Goal: Task Accomplishment & Management: Complete application form

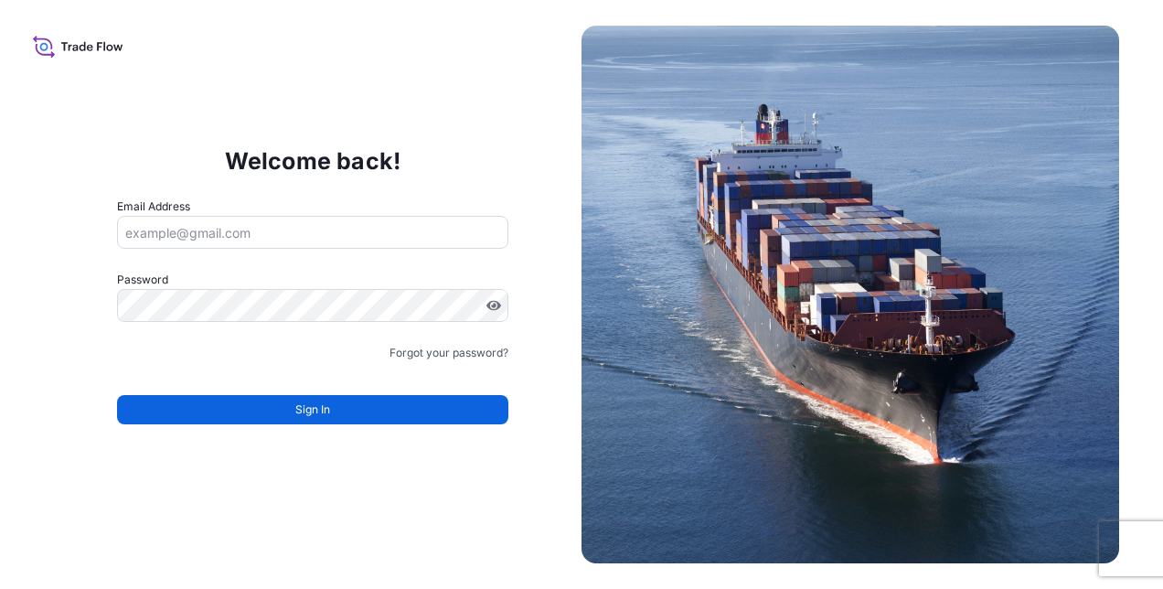
click at [319, 238] on input "Email Address" at bounding box center [313, 232] width 392 height 33
click at [191, 231] on input "Email Address" at bounding box center [313, 232] width 392 height 33
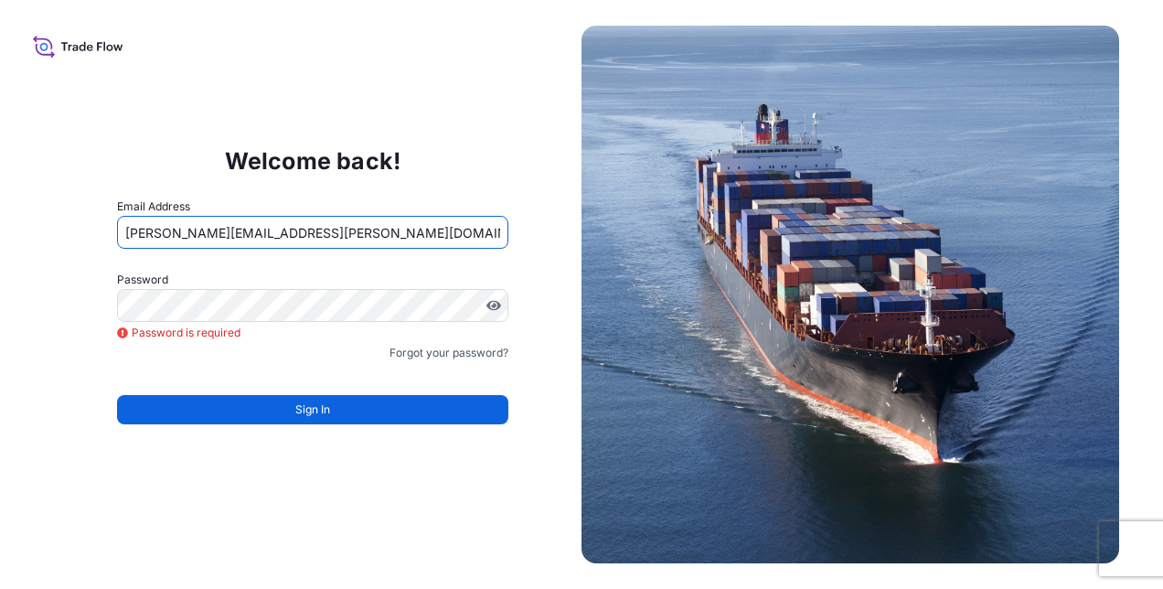
drag, startPoint x: 344, startPoint y: 232, endPoint x: -4, endPoint y: 216, distance: 347.8
click at [0, 216] on html "Welcome back! Email Address amalia.dopico@fr.imptob.com Password Password is re…" at bounding box center [581, 294] width 1163 height 589
paste input "impbrands"
type input "[PERSON_NAME][EMAIL_ADDRESS][PERSON_NAME][DOMAIN_NAME]"
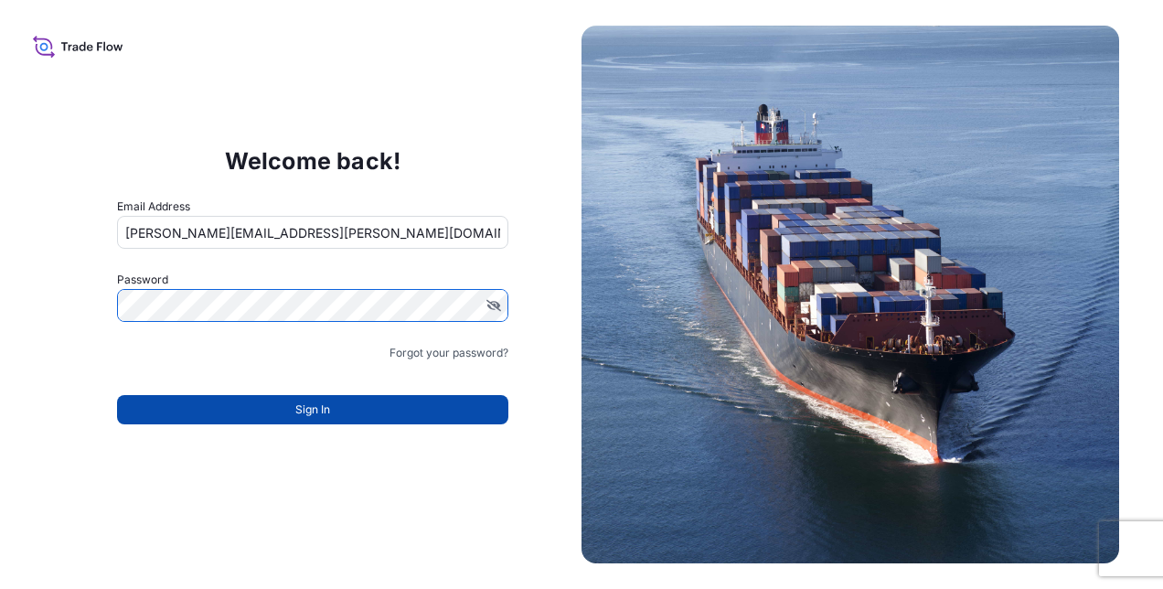
click at [283, 405] on button "Sign In" at bounding box center [313, 409] width 392 height 29
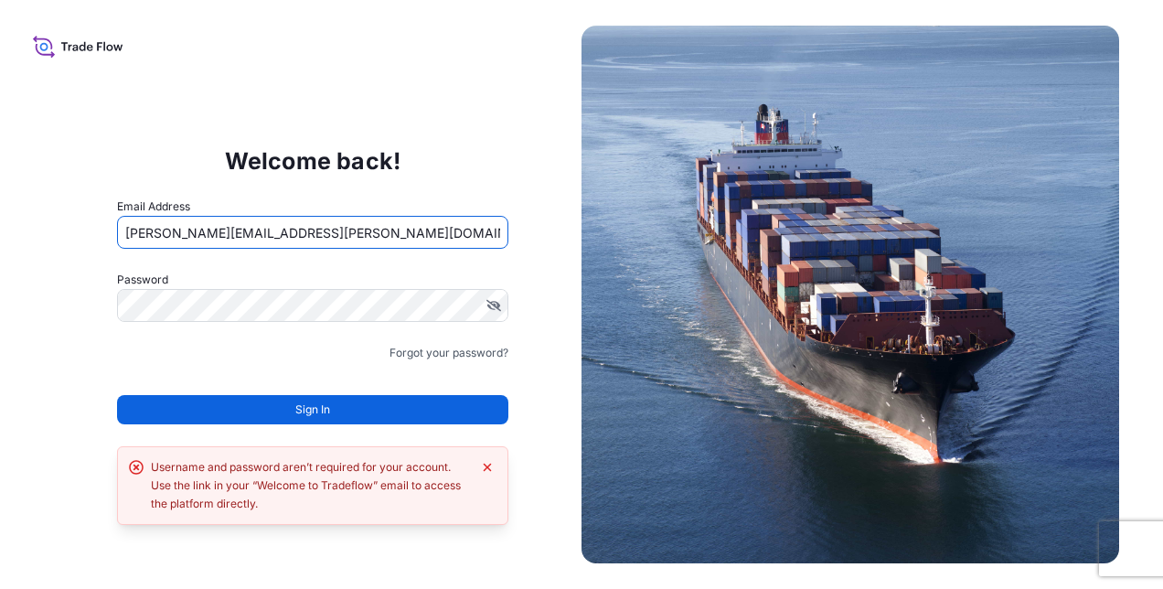
click at [347, 243] on input "[PERSON_NAME][EMAIL_ADDRESS][PERSON_NAME][DOMAIN_NAME]" at bounding box center [313, 232] width 392 height 33
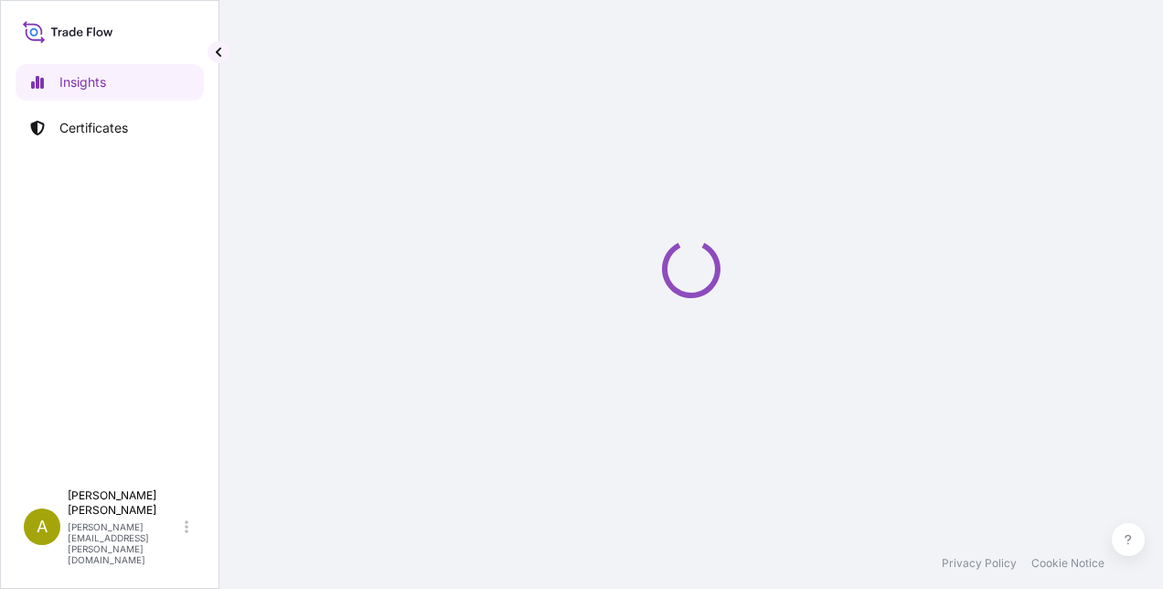
select select "2025"
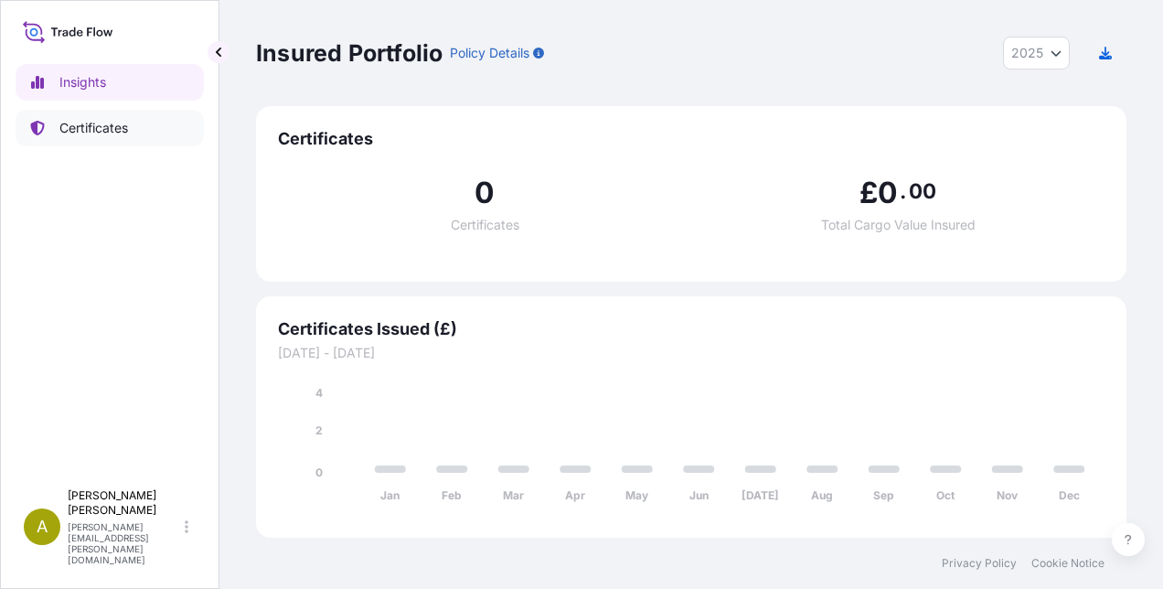
click at [79, 119] on p "Certificates" at bounding box center [93, 128] width 69 height 18
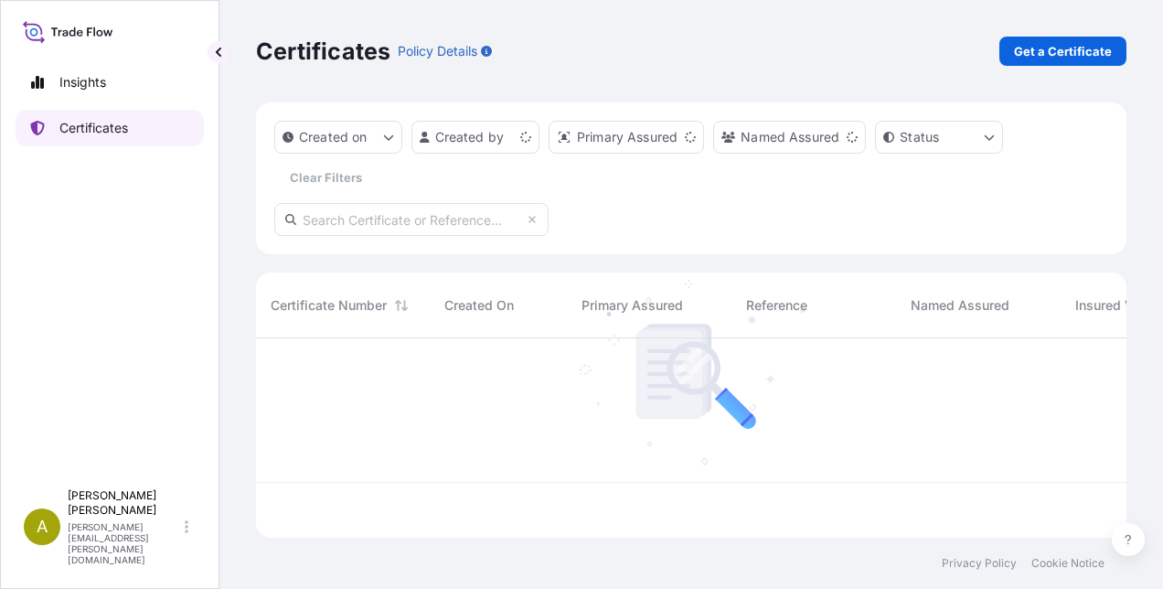
scroll to position [196, 856]
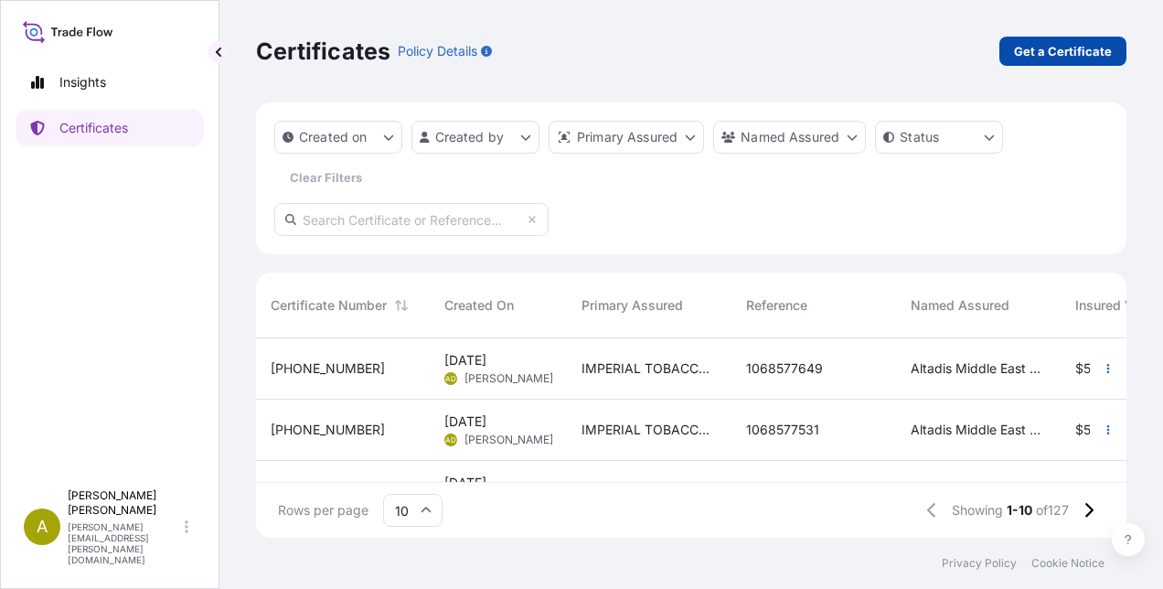
click at [1069, 53] on p "Get a Certificate" at bounding box center [1063, 51] width 98 height 18
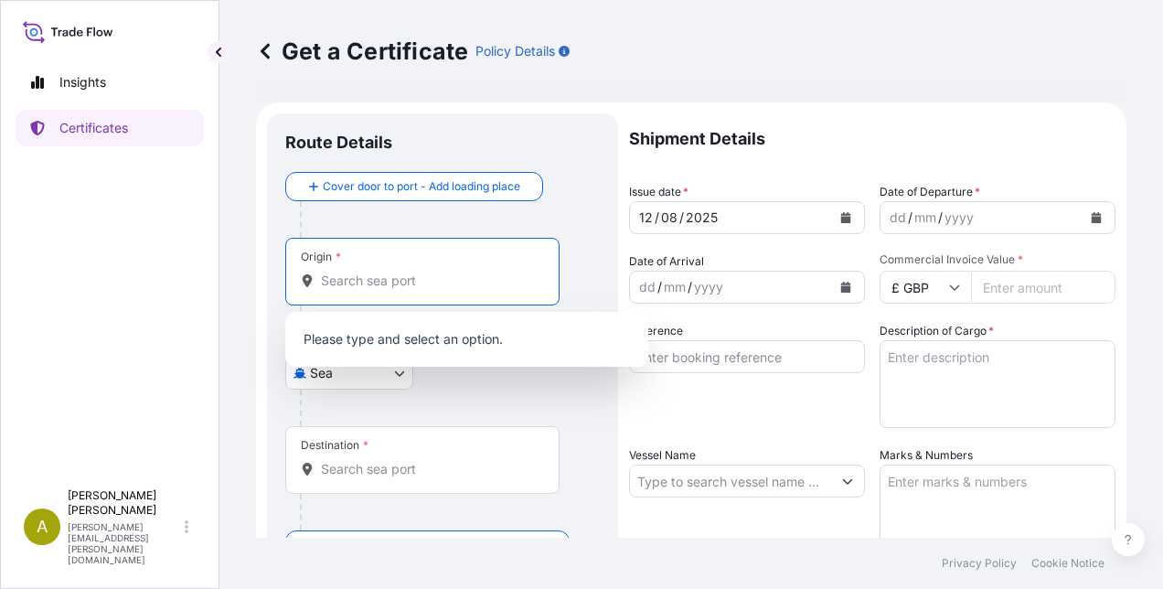
click at [348, 277] on input "Origin *" at bounding box center [429, 281] width 216 height 18
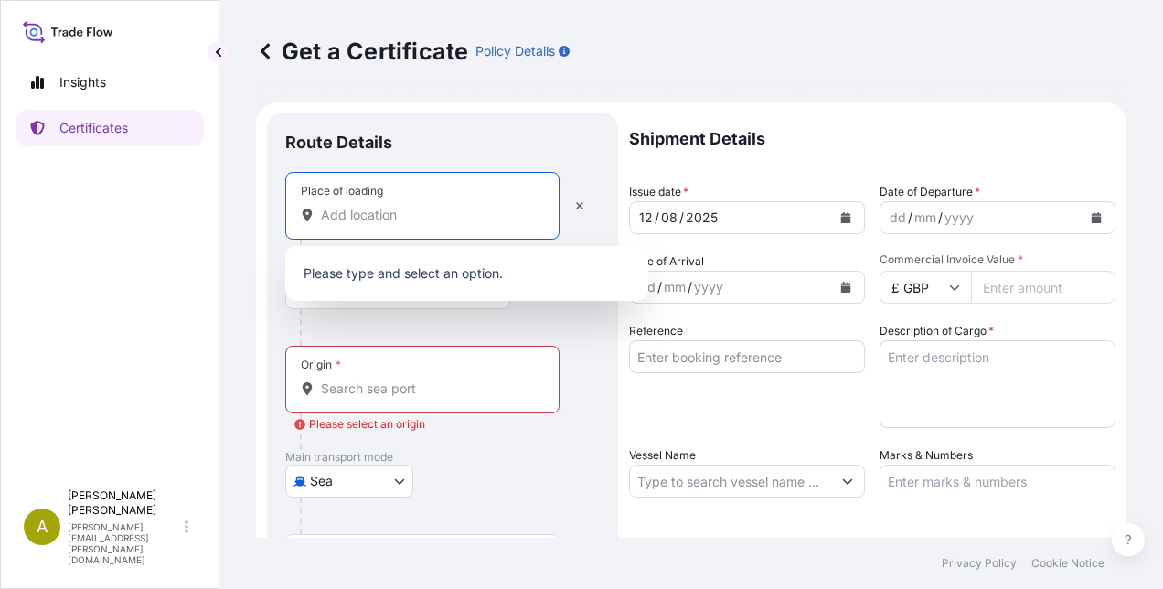
click at [349, 218] on input "Place of loading" at bounding box center [429, 215] width 216 height 18
drag, startPoint x: 503, startPoint y: 299, endPoint x: 469, endPoint y: 336, distance: 50.5
click at [490, 315] on body "0 options available. 0 options available. Insights Certificates A [PERSON_NAME]…" at bounding box center [581, 294] width 1163 height 589
click at [379, 485] on body "0 options available. 0 options available. Insights Certificates A [PERSON_NAME]…" at bounding box center [581, 294] width 1163 height 589
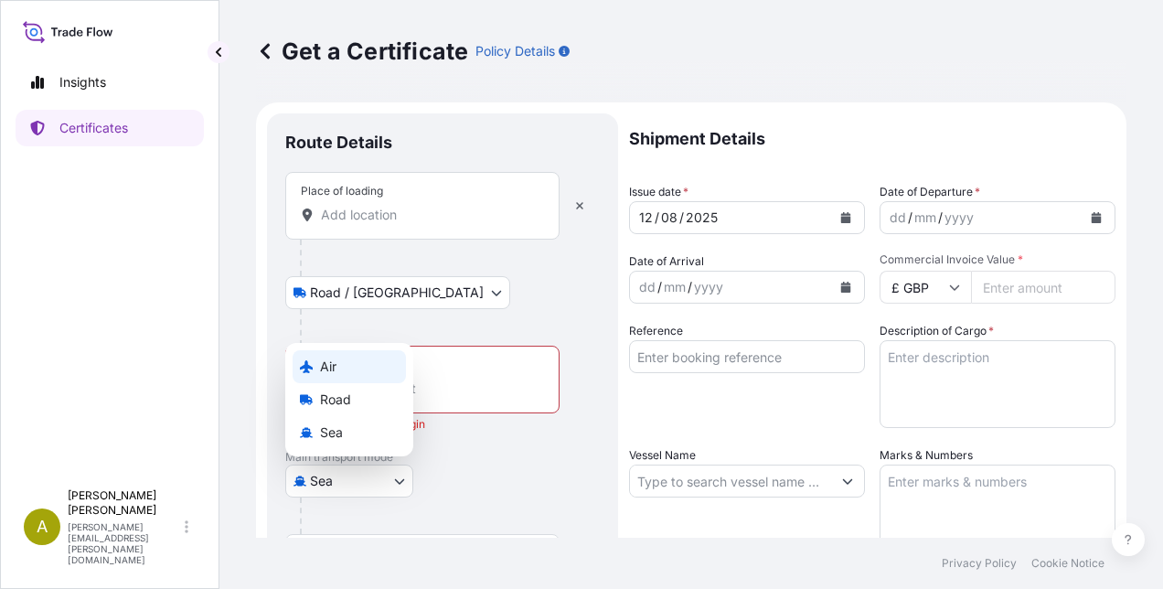
click at [351, 368] on div "Air" at bounding box center [349, 366] width 113 height 33
select select "Air"
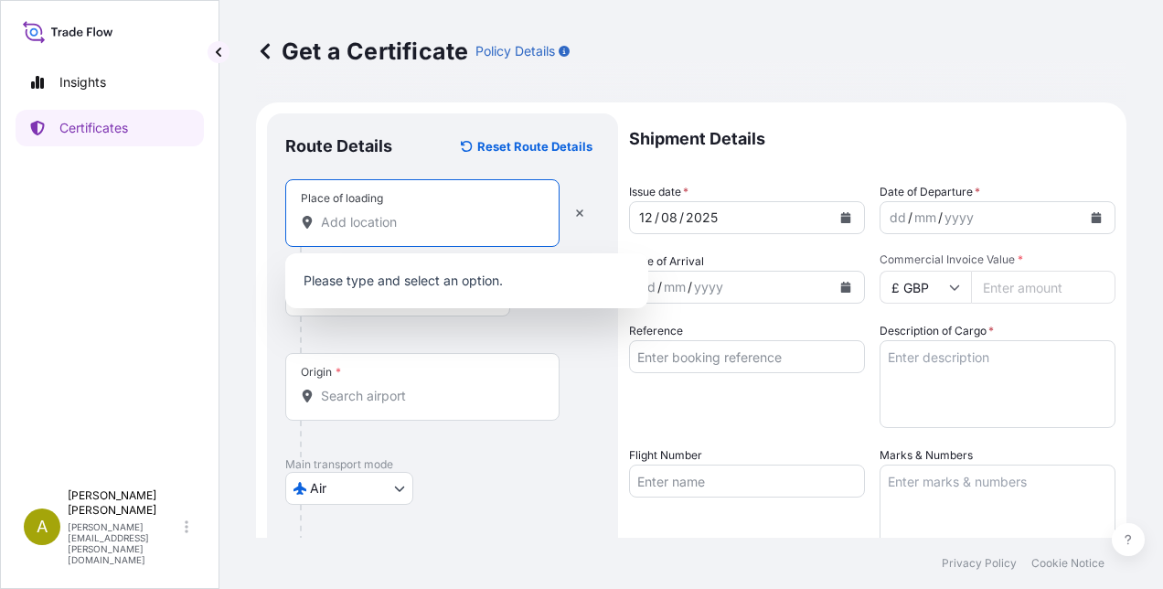
click at [404, 219] on input "Place of loading" at bounding box center [429, 222] width 216 height 18
type input "m"
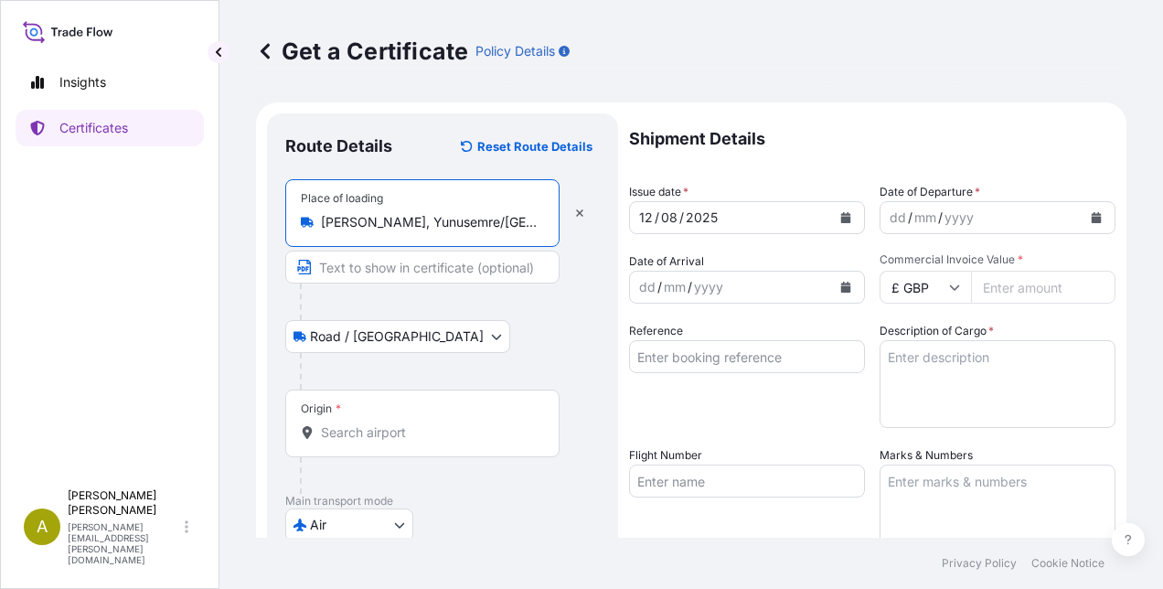
scroll to position [91, 0]
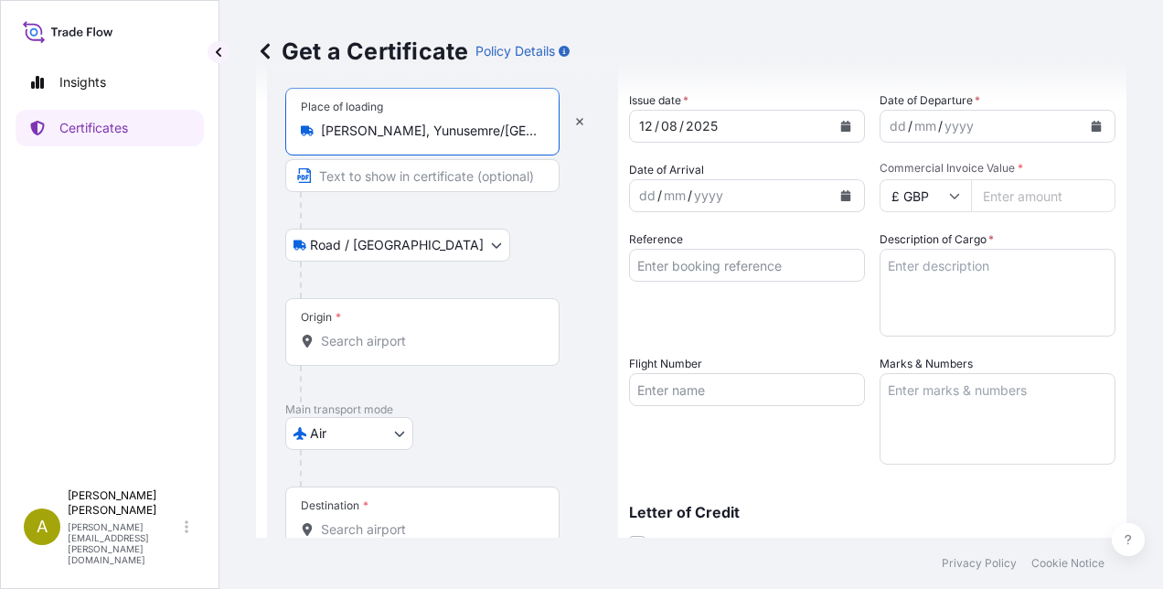
type input "[PERSON_NAME], Yunusemre/[GEOGRAPHIC_DATA], [GEOGRAPHIC_DATA]"
click at [353, 338] on input "Origin *" at bounding box center [429, 341] width 216 height 18
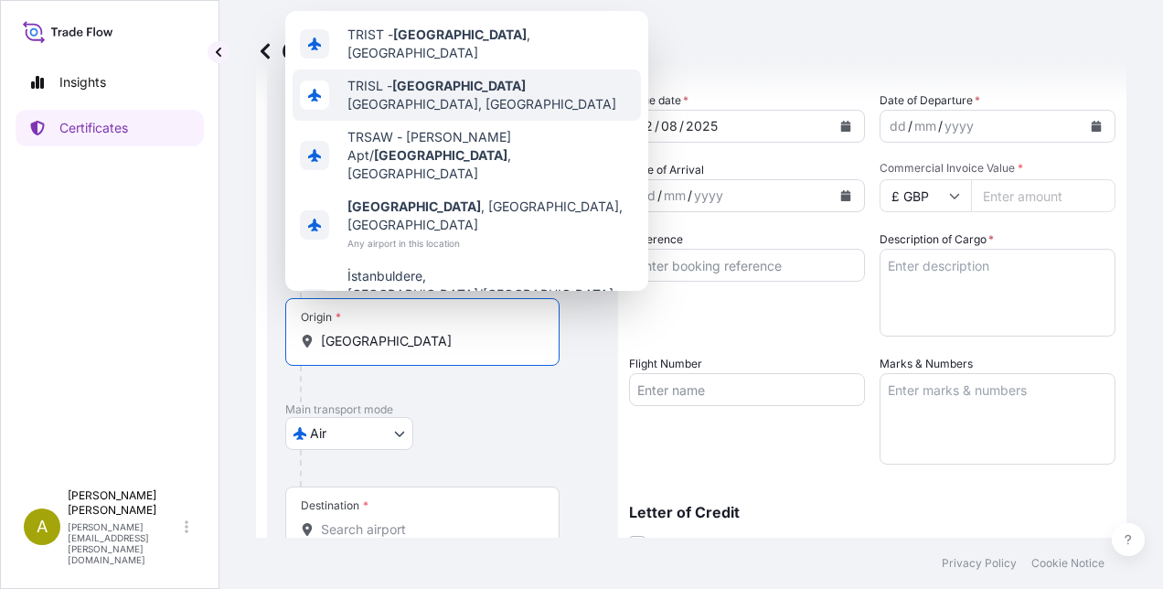
click at [553, 106] on span "TRISL - [GEOGRAPHIC_DATA], [GEOGRAPHIC_DATA]" at bounding box center [490, 95] width 286 height 37
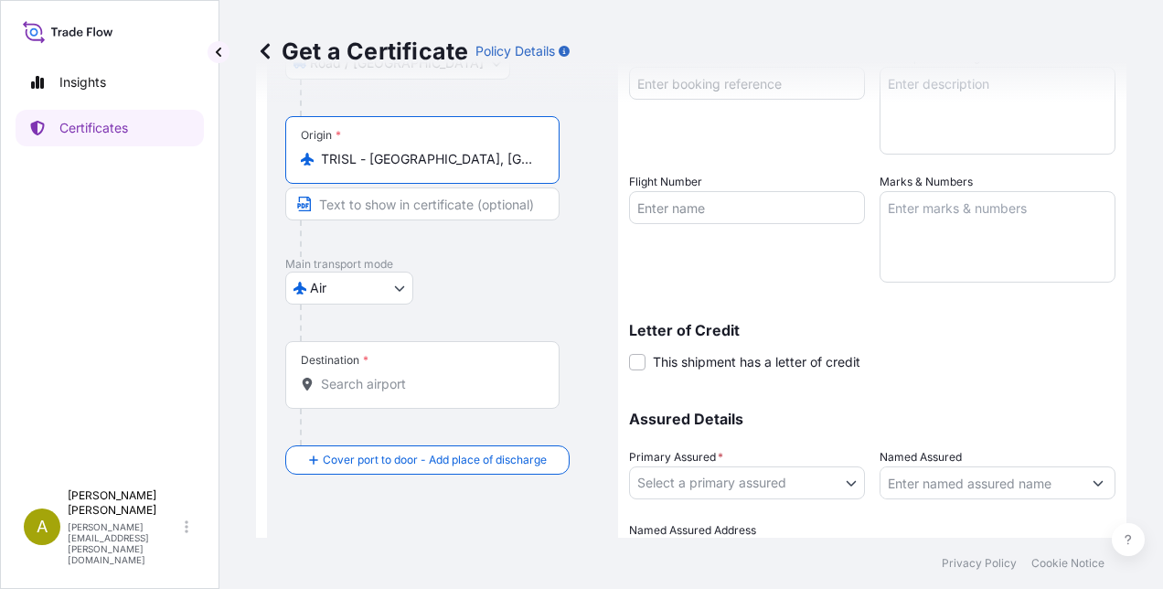
scroll to position [274, 0]
type input "TRISL - [GEOGRAPHIC_DATA], [GEOGRAPHIC_DATA]"
click at [351, 374] on input "Destination *" at bounding box center [429, 383] width 216 height 18
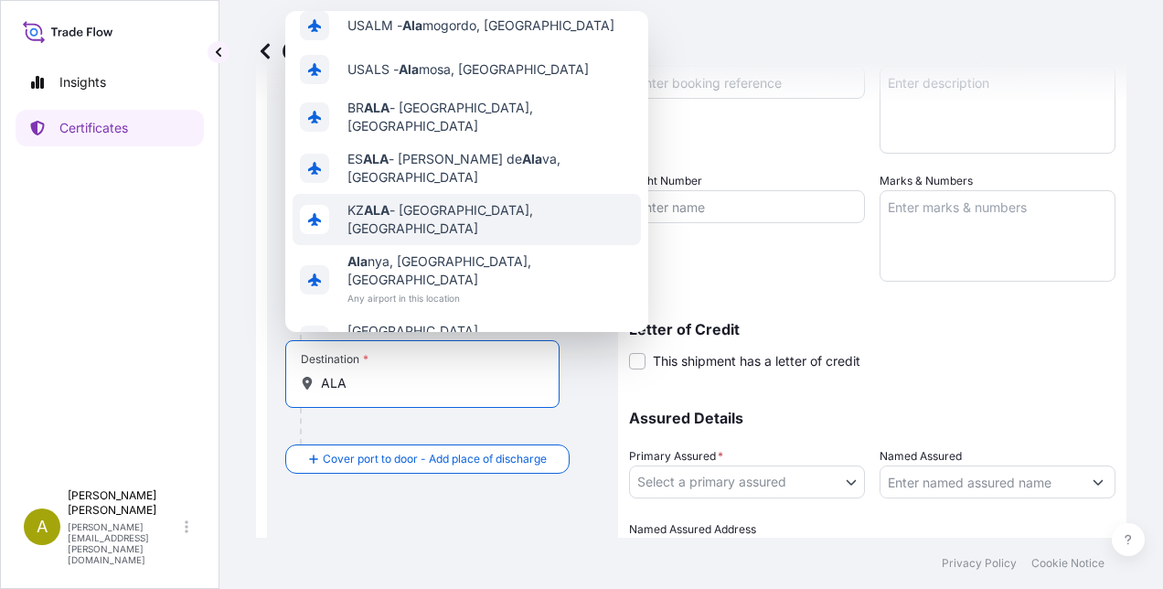
scroll to position [146, 0]
click at [558, 199] on div "KZ ALA - [GEOGRAPHIC_DATA], [GEOGRAPHIC_DATA]" at bounding box center [467, 219] width 348 height 51
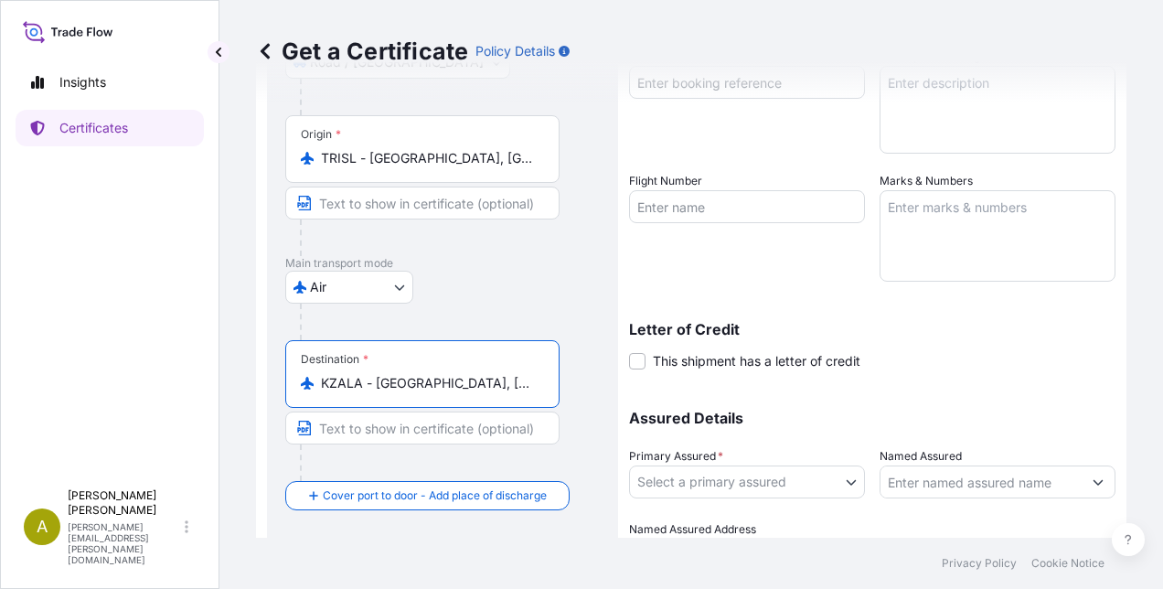
type input "KZALA - [GEOGRAPHIC_DATA], [GEOGRAPHIC_DATA]"
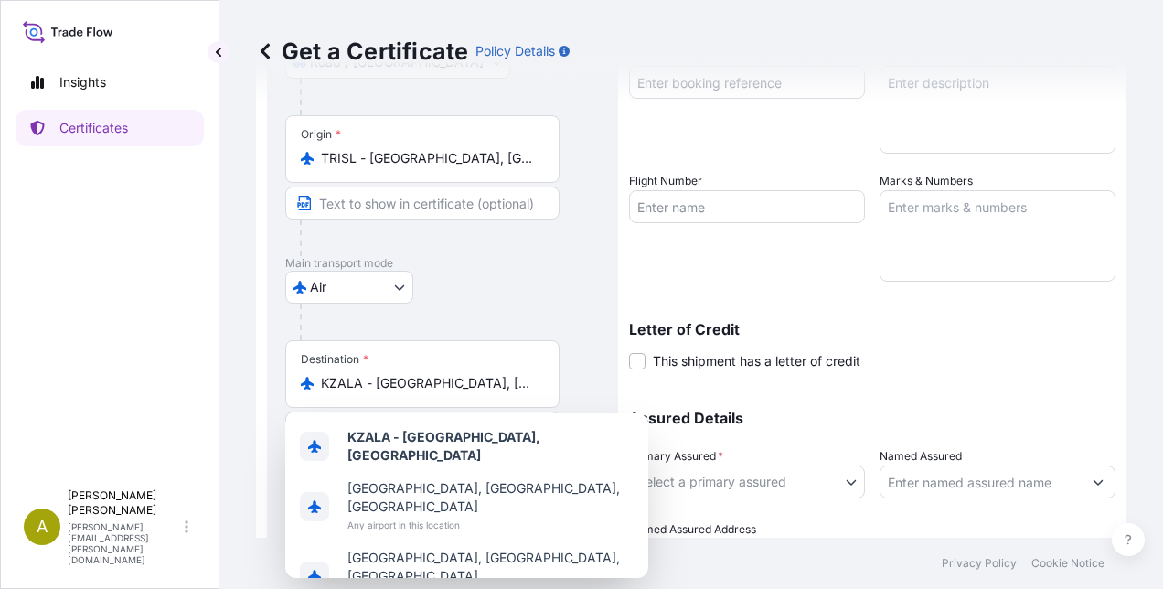
click at [549, 301] on div "[GEOGRAPHIC_DATA]" at bounding box center [442, 287] width 315 height 33
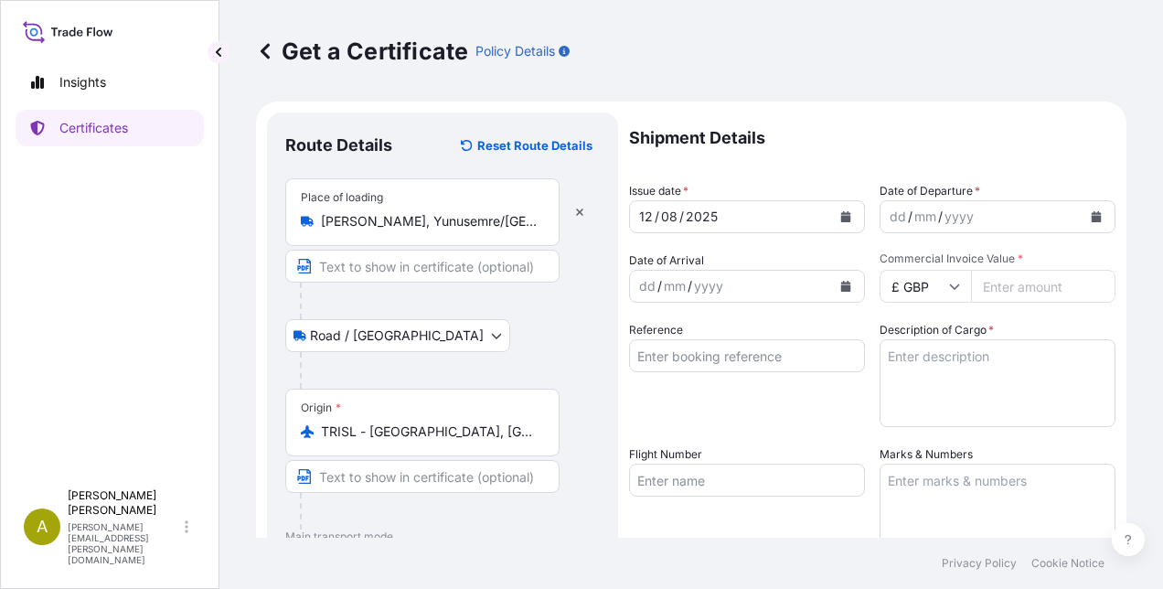
scroll to position [0, 0]
click at [1000, 215] on div "dd / mm / yyyy" at bounding box center [980, 217] width 201 height 33
click at [1092, 219] on icon "Calendar" at bounding box center [1097, 217] width 10 height 11
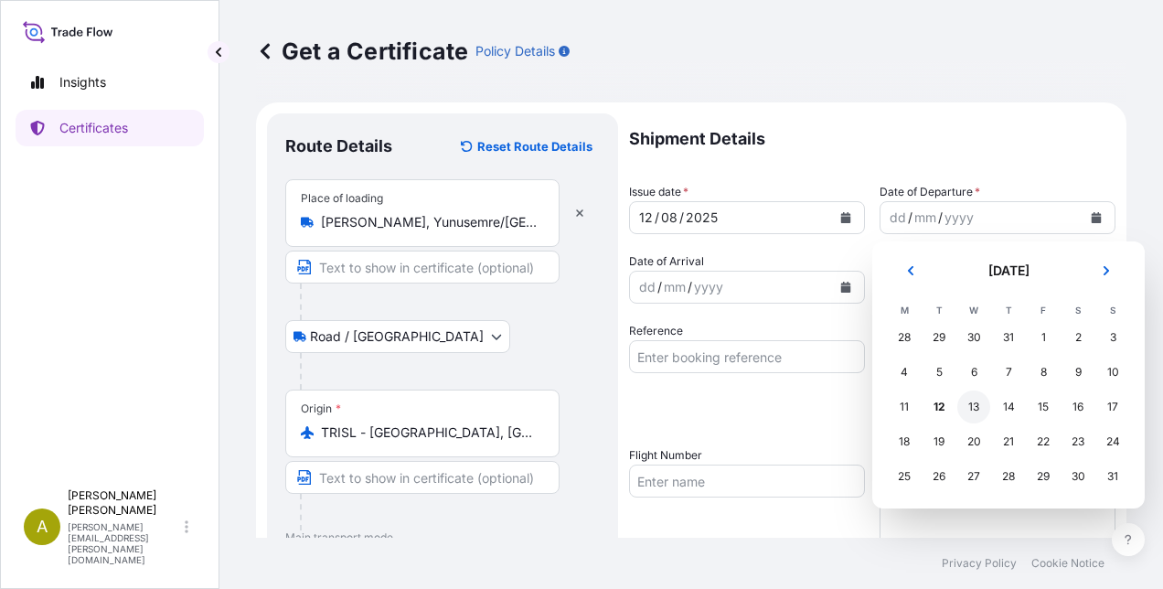
click at [978, 409] on div "13" at bounding box center [973, 406] width 33 height 33
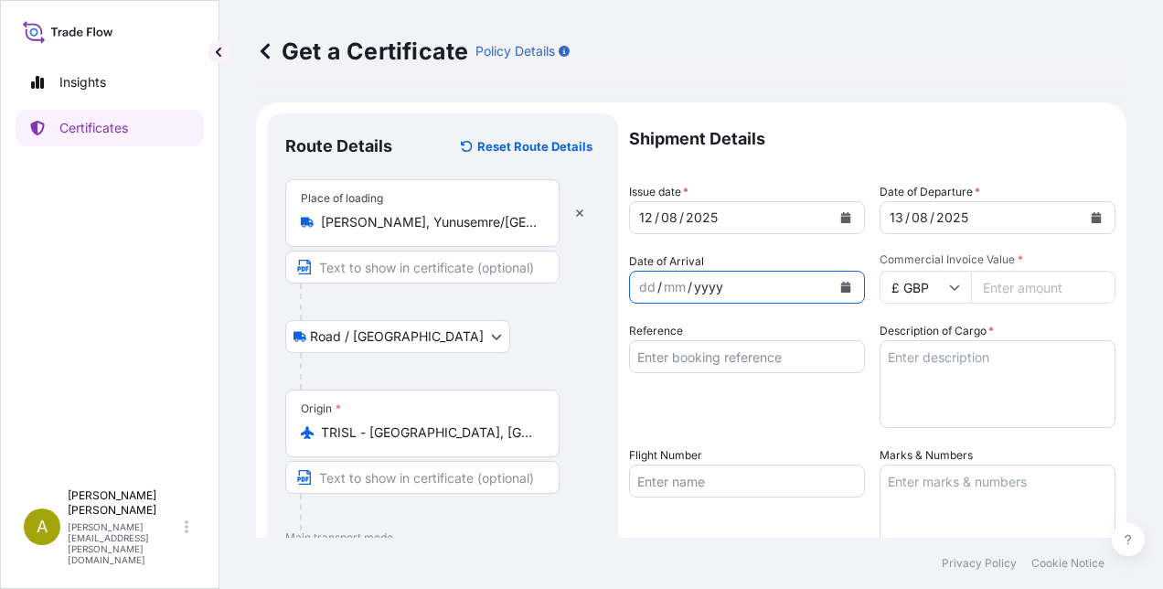
click at [704, 286] on div "yyyy" at bounding box center [708, 287] width 33 height 22
click at [840, 285] on icon "Calendar" at bounding box center [845, 287] width 11 height 11
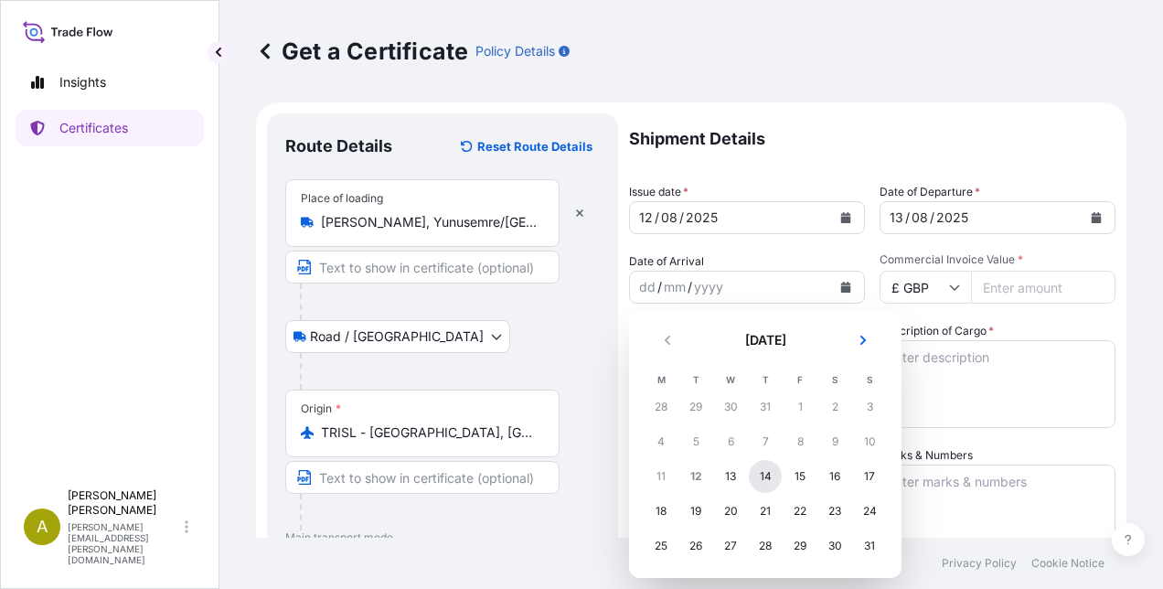
click at [764, 481] on div "14" at bounding box center [765, 476] width 33 height 33
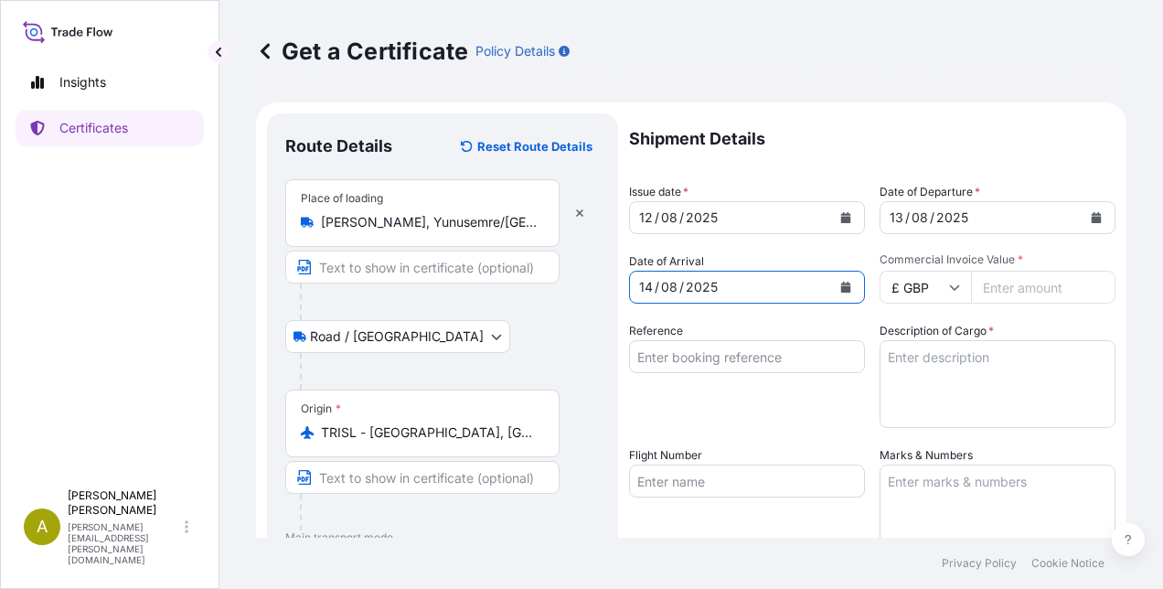
click at [934, 289] on input "£ GBP" at bounding box center [925, 287] width 91 height 33
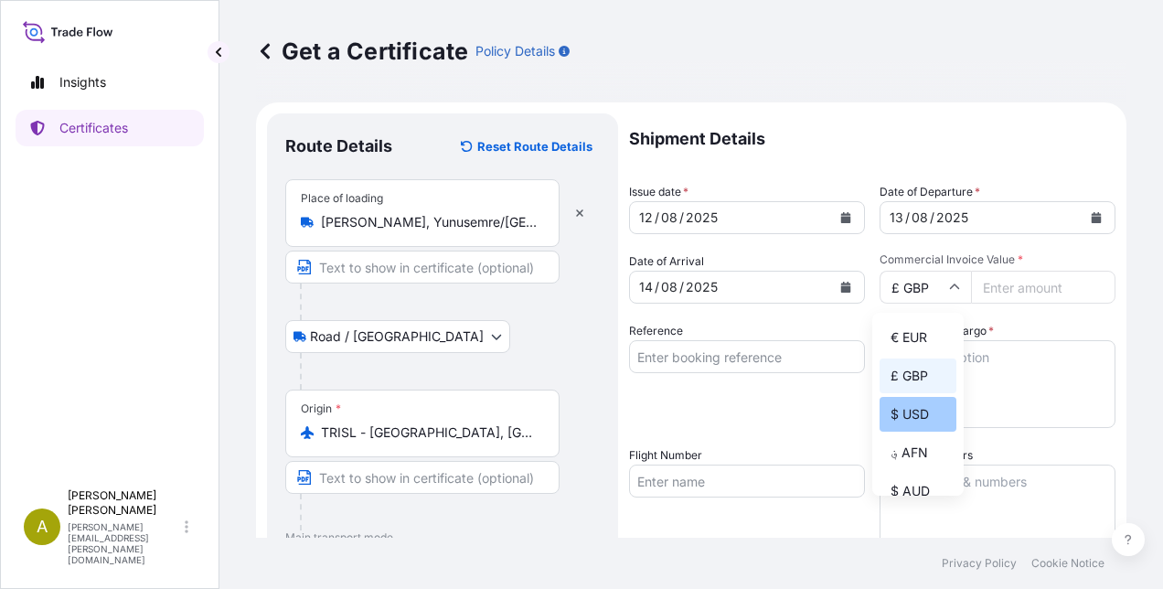
click at [911, 411] on div "$ USD" at bounding box center [918, 414] width 77 height 35
type input "$ USD"
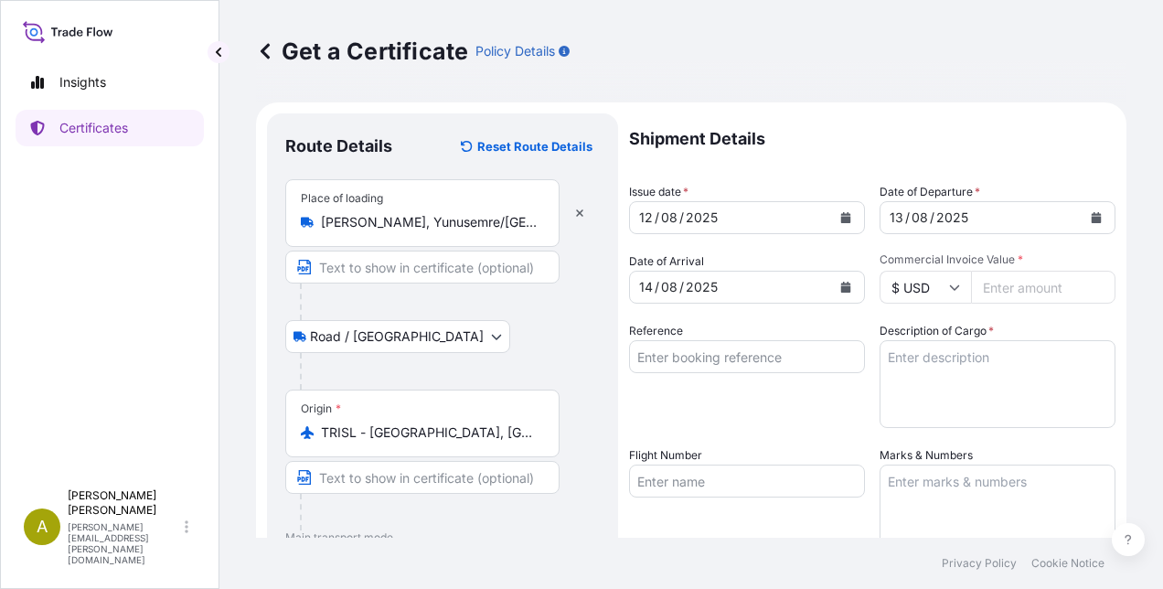
click at [1034, 278] on input "Commercial Invoice Value *" at bounding box center [1043, 287] width 144 height 33
click at [1014, 285] on input "Commercial Invoice Value *" at bounding box center [1043, 287] width 144 height 33
click at [971, 371] on textarea "Description of Cargo *" at bounding box center [998, 384] width 236 height 88
drag, startPoint x: 1004, startPoint y: 285, endPoint x: 1040, endPoint y: 285, distance: 36.6
click at [1040, 285] on input "341755" at bounding box center [1043, 287] width 144 height 33
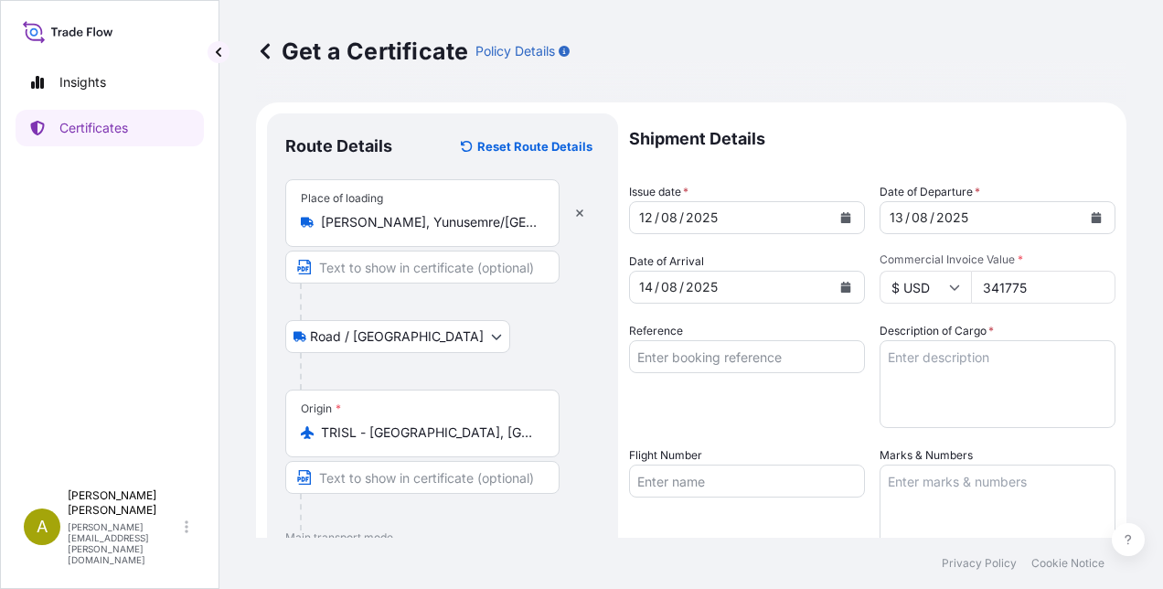
type input "341775"
drag, startPoint x: 770, startPoint y: 400, endPoint x: 726, endPoint y: 395, distance: 44.2
click at [769, 400] on div "Reference" at bounding box center [747, 375] width 236 height 106
click at [689, 357] on input "Reference" at bounding box center [747, 356] width 236 height 33
paste input "AW [PHONE_NUMBER]"
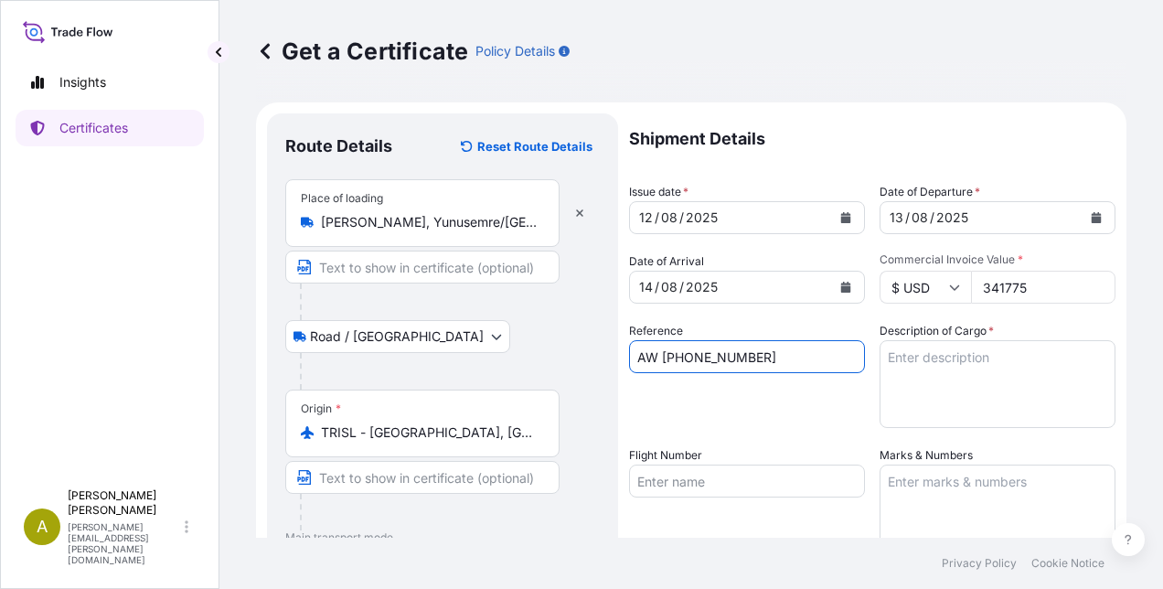
type input "AW [PHONE_NUMBER]"
drag, startPoint x: 792, startPoint y: 420, endPoint x: 801, endPoint y: 413, distance: 11.2
click at [792, 421] on div "Reference AW [PHONE_NUMBER]" at bounding box center [747, 375] width 236 height 106
click at [894, 357] on textarea "Description of Cargo *" at bounding box center [998, 384] width 236 height 88
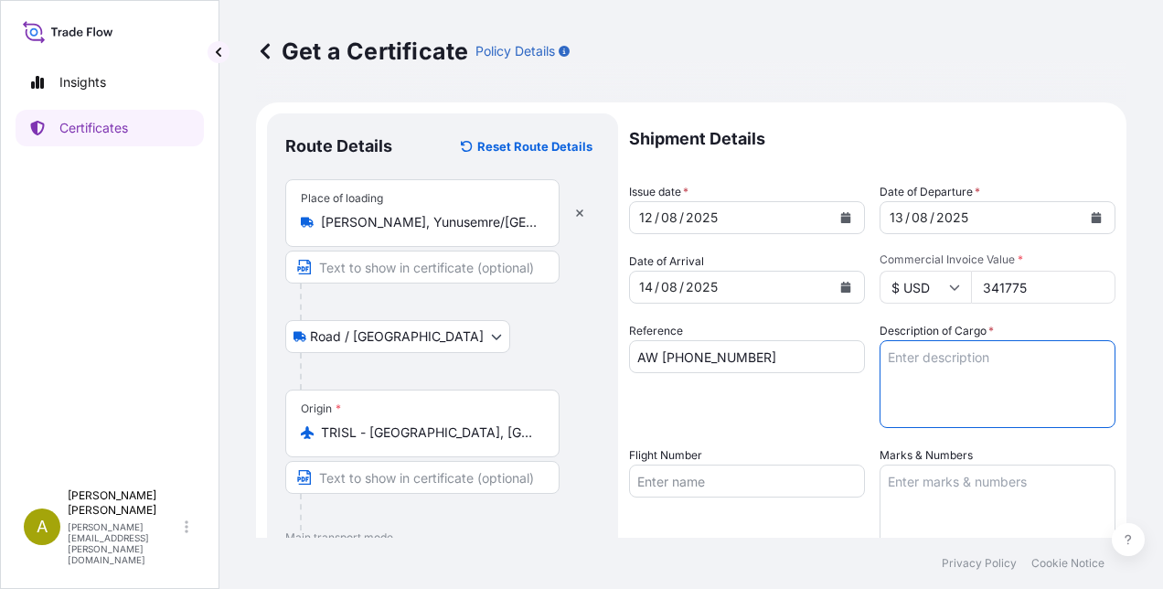
paste textarea "1571 CASE"
click at [918, 373] on textarea "1571 CASES OF CIGARETTES GW: NW:" at bounding box center [998, 384] width 236 height 88
paste textarea "18.400,000"
click at [933, 389] on textarea "1571 CASES OF CIGARETTES GW: 18.400,000 KG NW:" at bounding box center [998, 384] width 236 height 88
click at [924, 373] on textarea "1571 CASES OF CIGARETTES GW: 18.400,000 KG NW:" at bounding box center [998, 384] width 236 height 88
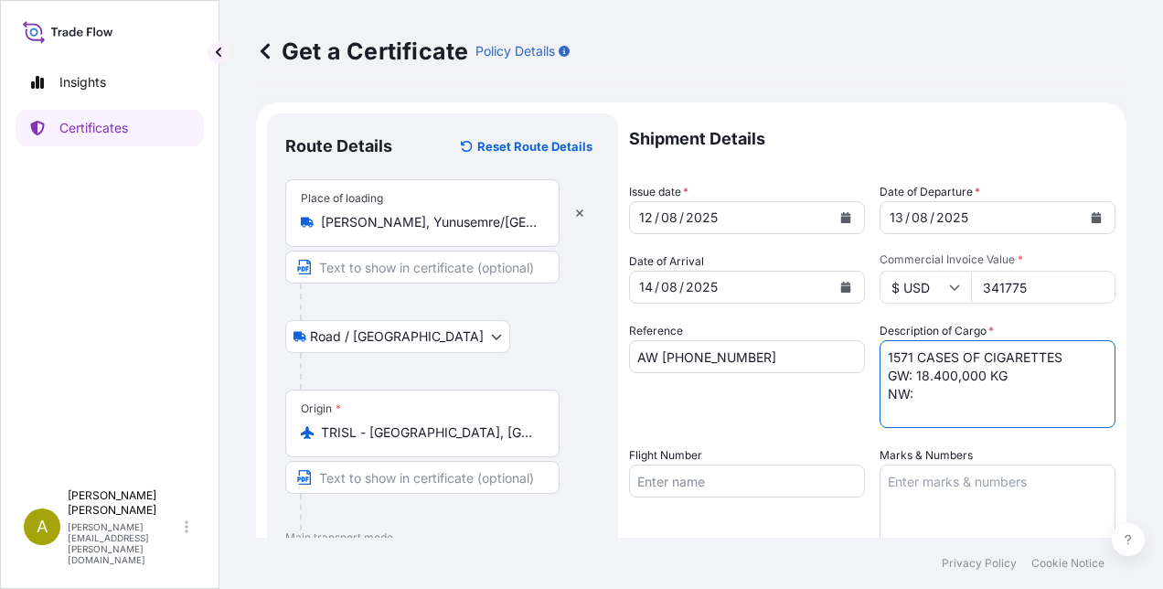
click at [921, 397] on textarea "1571 CASES OF CIGARETTES GW: 18.400,000 KG NW:" at bounding box center [998, 384] width 236 height 88
paste textarea "10.372,620"
type textarea "1571 CASES OF CIGARETTES GW: 18.400,000 KG NW: 10.372,620 KG"
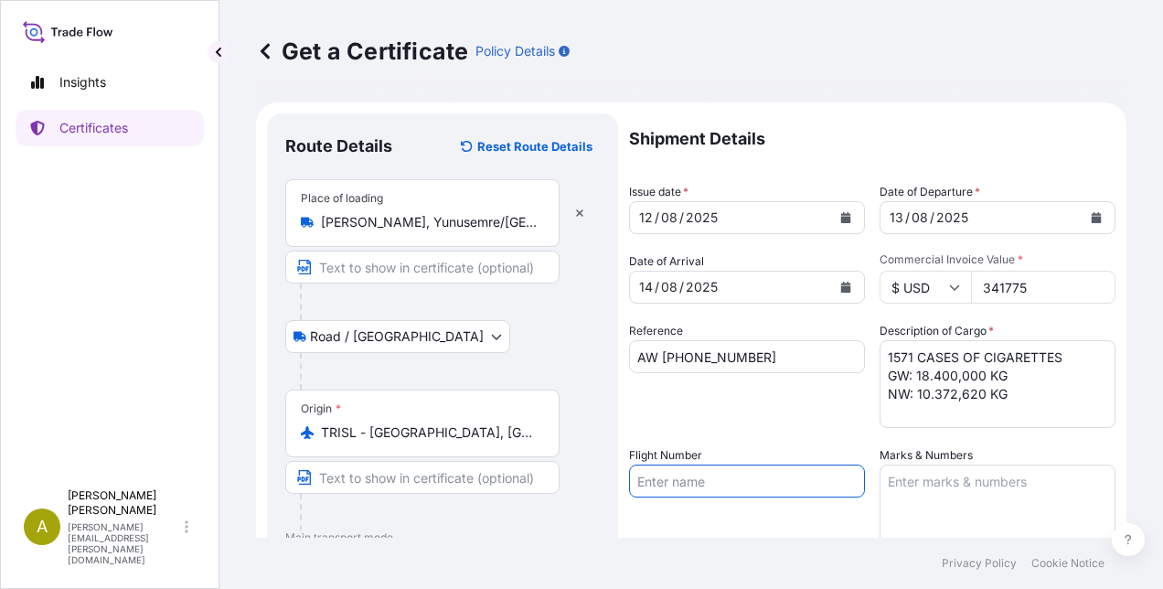
drag, startPoint x: 746, startPoint y: 471, endPoint x: 666, endPoint y: 497, distance: 84.7
click at [746, 471] on input "Flight Number" at bounding box center [747, 480] width 236 height 33
click at [656, 491] on input "Flight Number" at bounding box center [747, 480] width 236 height 33
paste input "7L1404/13 7L879/14"
type input "7L1404/13 7L879/14"
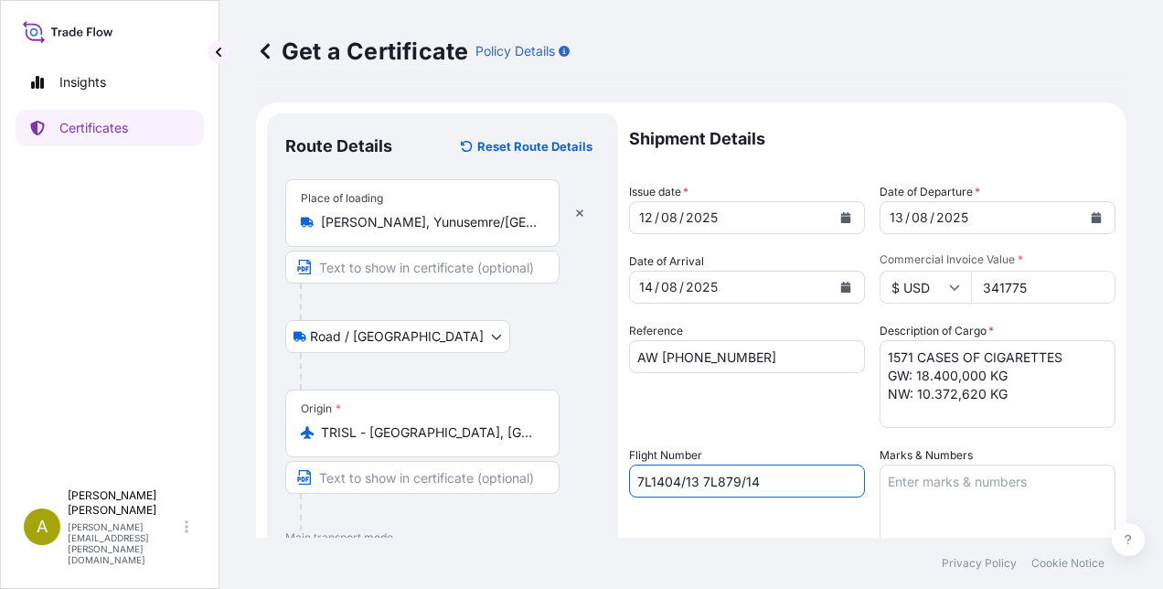
click at [901, 485] on textarea "Marks & Numbers" at bounding box center [998, 509] width 236 height 91
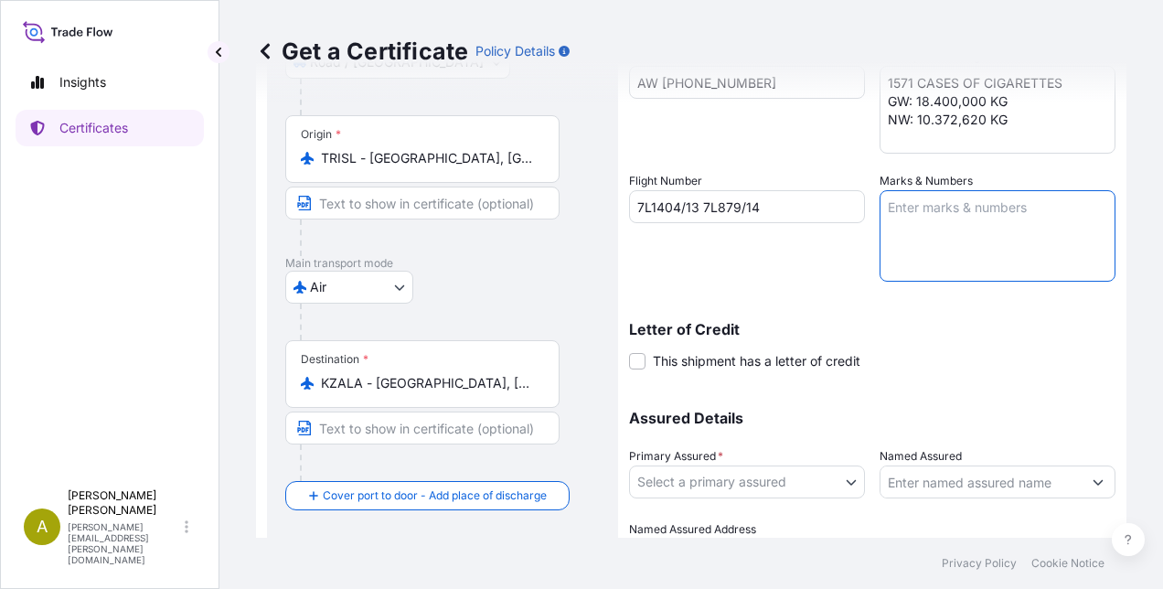
scroll to position [369, 0]
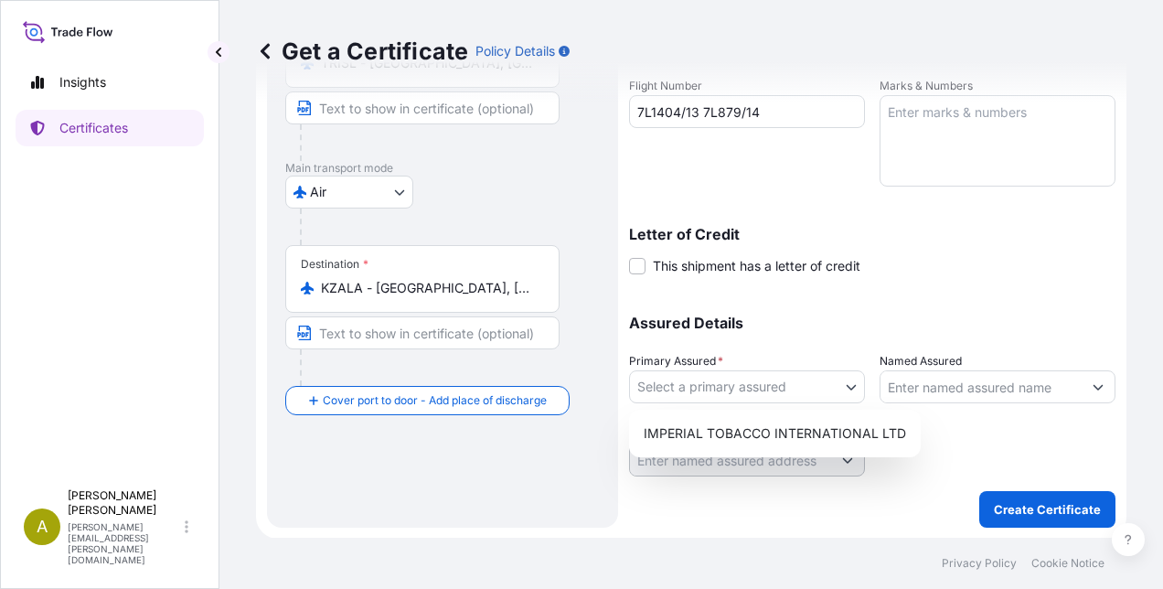
click at [674, 379] on body "Insights Certificates A [PERSON_NAME] [PERSON_NAME][EMAIL_ADDRESS][PERSON_NAME]…" at bounding box center [581, 294] width 1163 height 589
click at [693, 430] on div "IMPERIAL TOBACCO INTERNATIONAL LTD" at bounding box center [774, 433] width 277 height 33
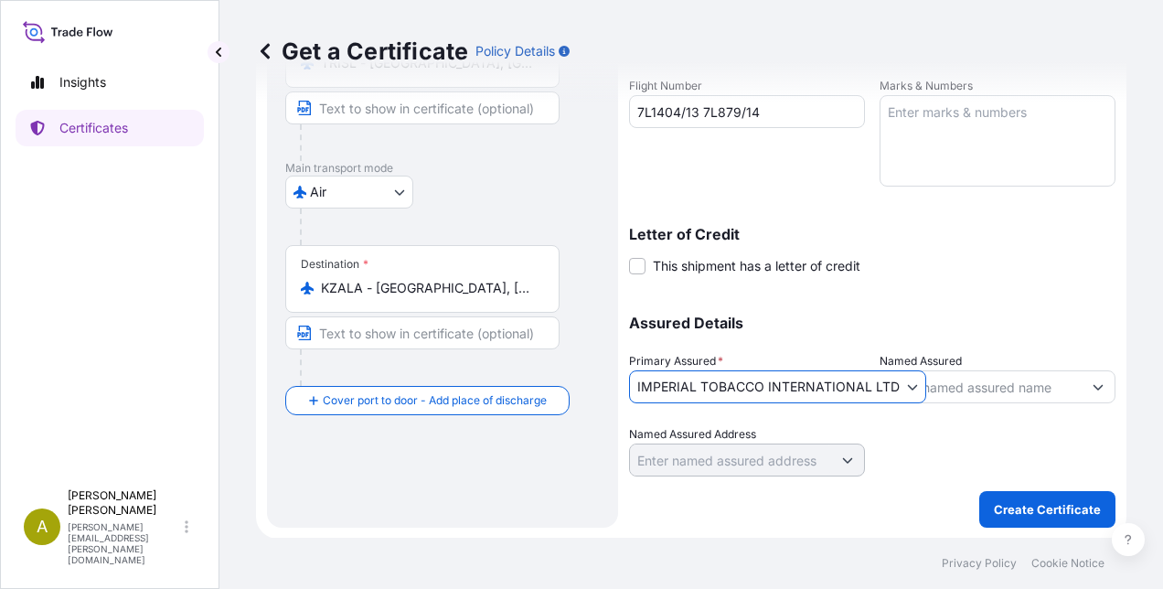
click at [987, 386] on input "Named Assured" at bounding box center [980, 386] width 201 height 33
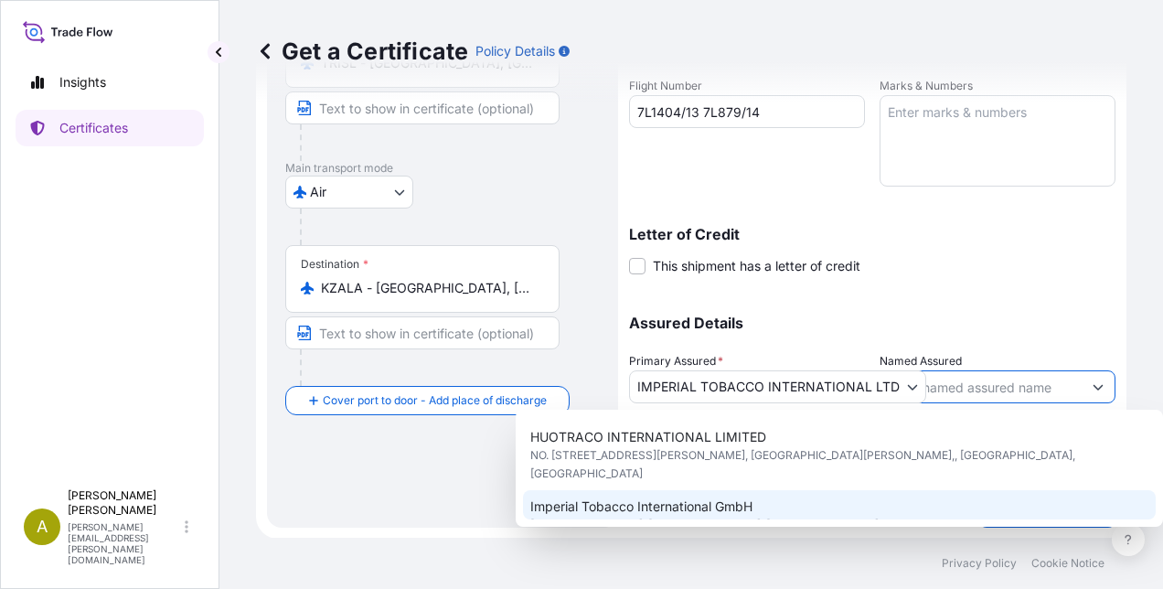
scroll to position [0, 0]
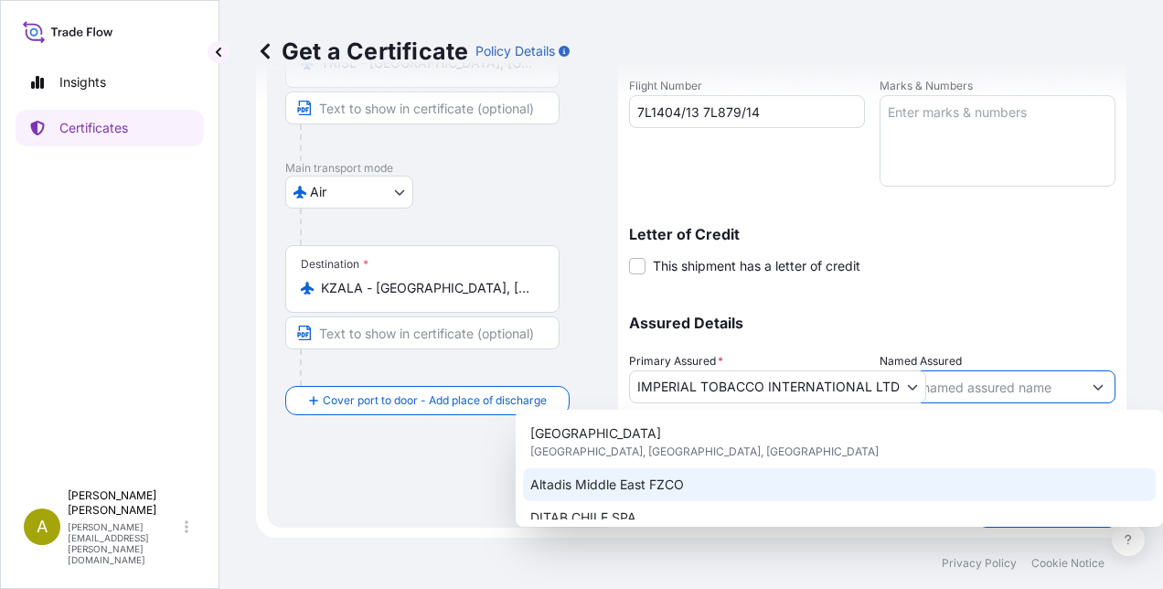
click at [680, 488] on span "Altadis Middle East FZCO" at bounding box center [607, 484] width 154 height 18
type input "Altadis Middle East FZCO"
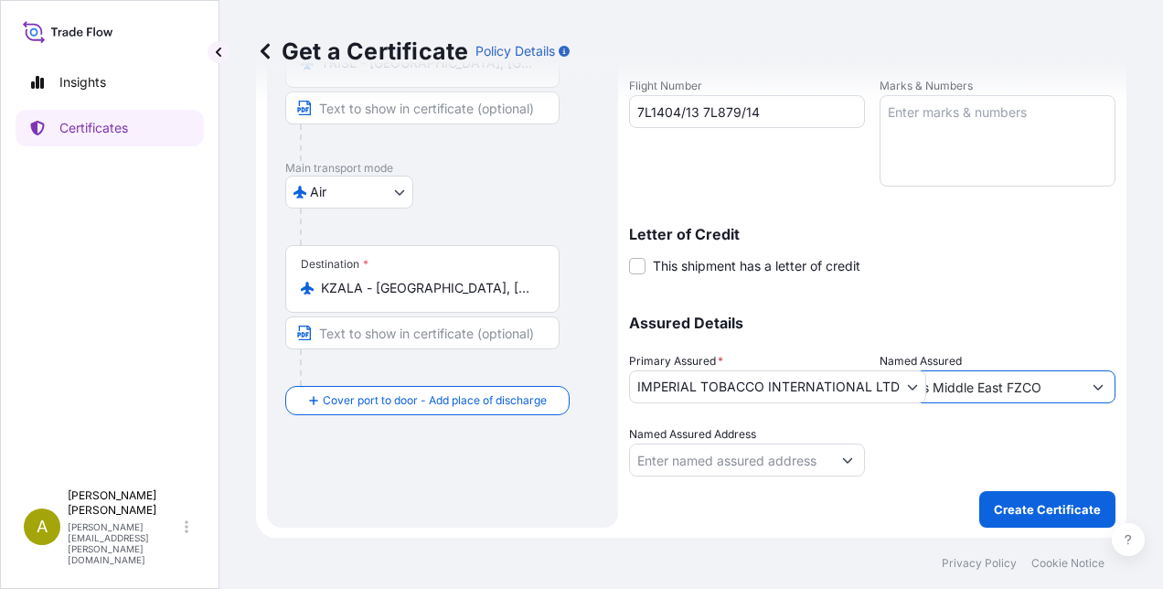
drag, startPoint x: 944, startPoint y: 442, endPoint x: 892, endPoint y: 448, distance: 51.6
click at [936, 442] on div at bounding box center [998, 450] width 236 height 51
click at [763, 459] on input "Named Assured Address" at bounding box center [730, 459] width 201 height 33
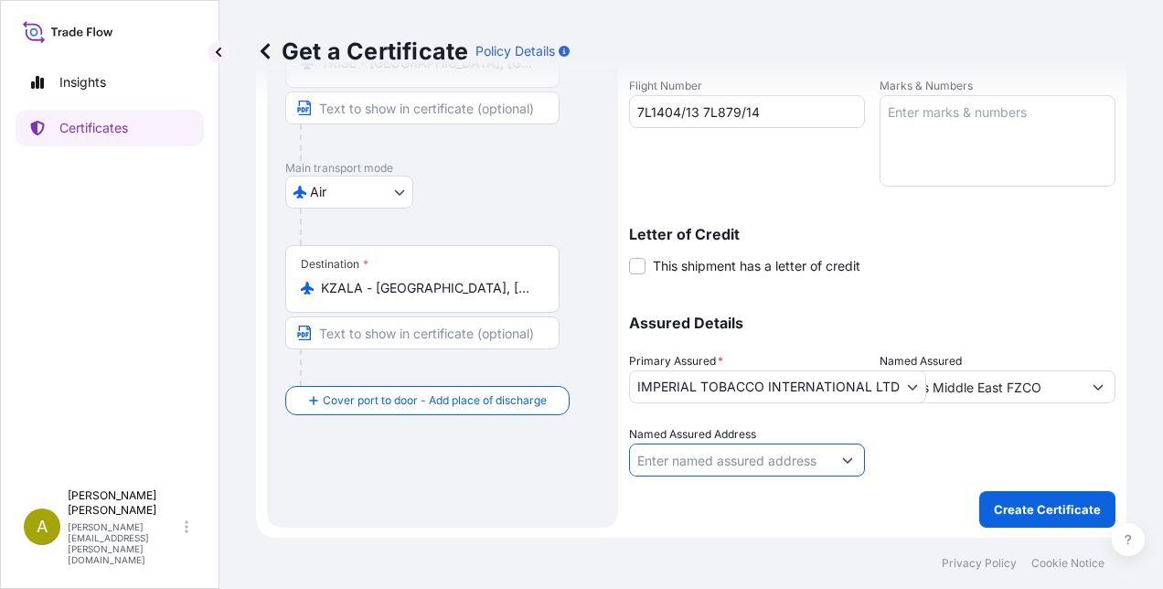
click at [792, 458] on input "Named Assured Address" at bounding box center [730, 459] width 201 height 33
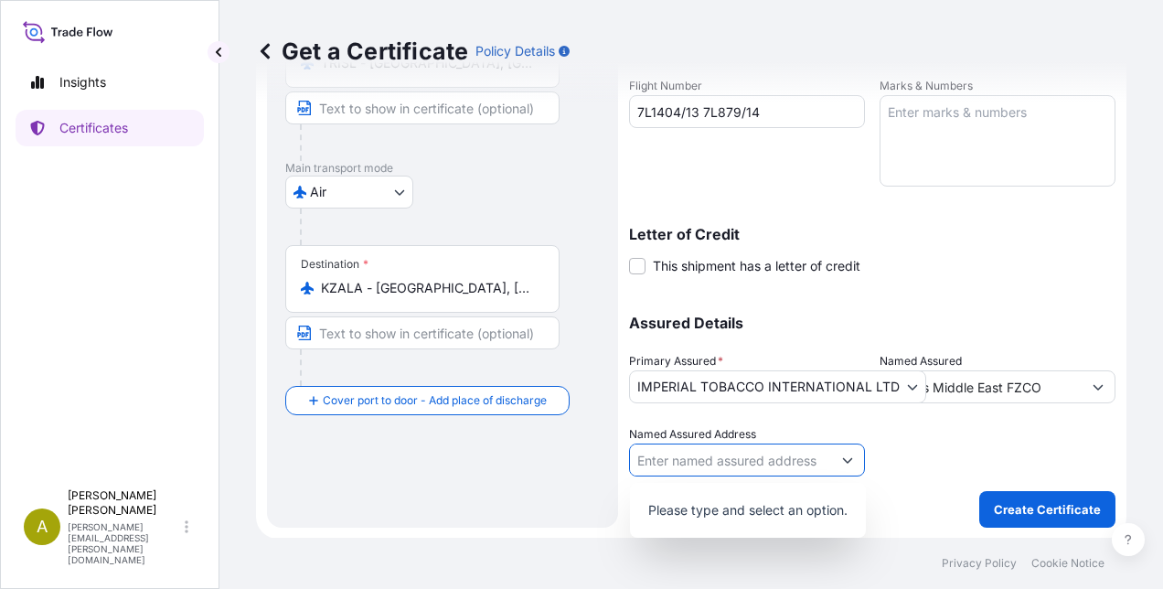
click at [845, 457] on icon "Show suggestions" at bounding box center [847, 459] width 11 height 11
click at [845, 458] on icon "Show suggestions" at bounding box center [848, 460] width 10 height 5
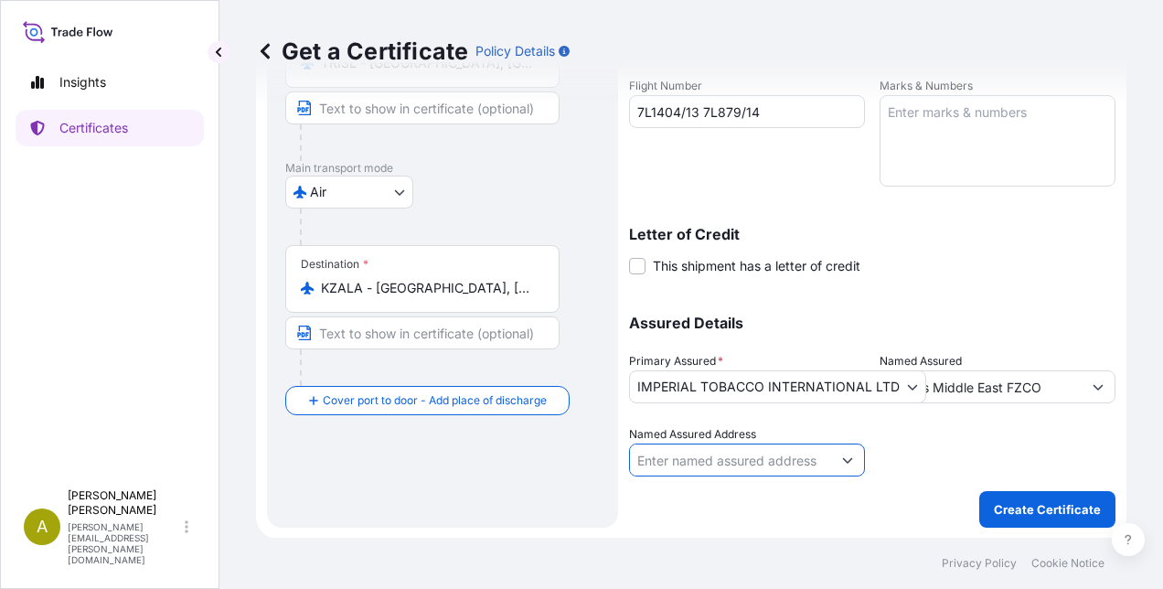
click at [930, 437] on div at bounding box center [998, 450] width 236 height 51
click at [933, 455] on div at bounding box center [998, 450] width 236 height 51
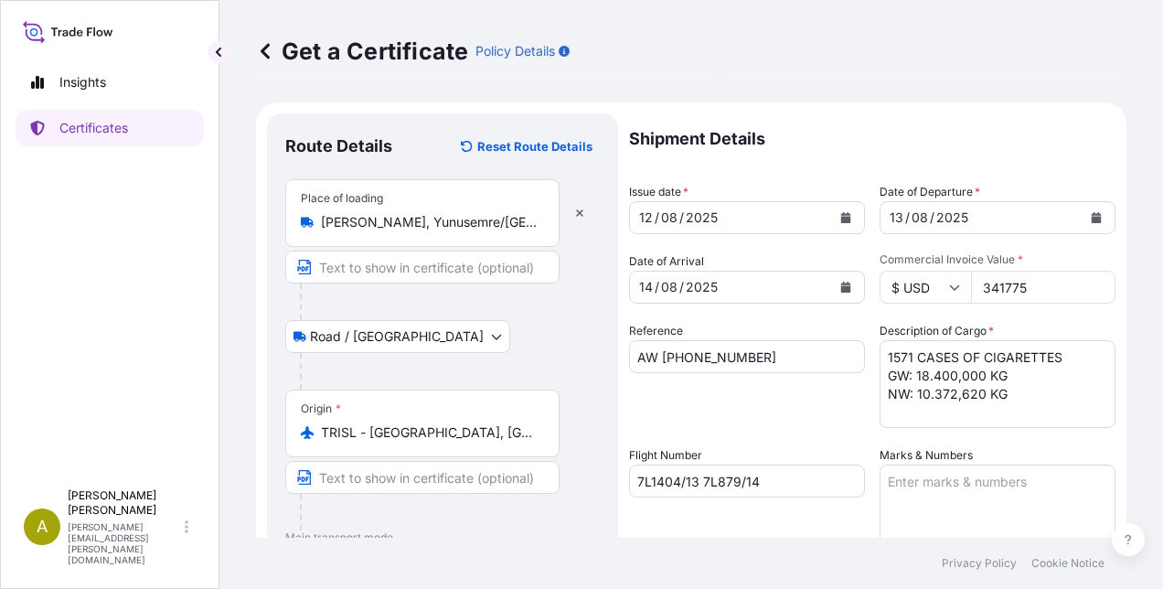
click at [996, 291] on input "341775" at bounding box center [1043, 287] width 144 height 33
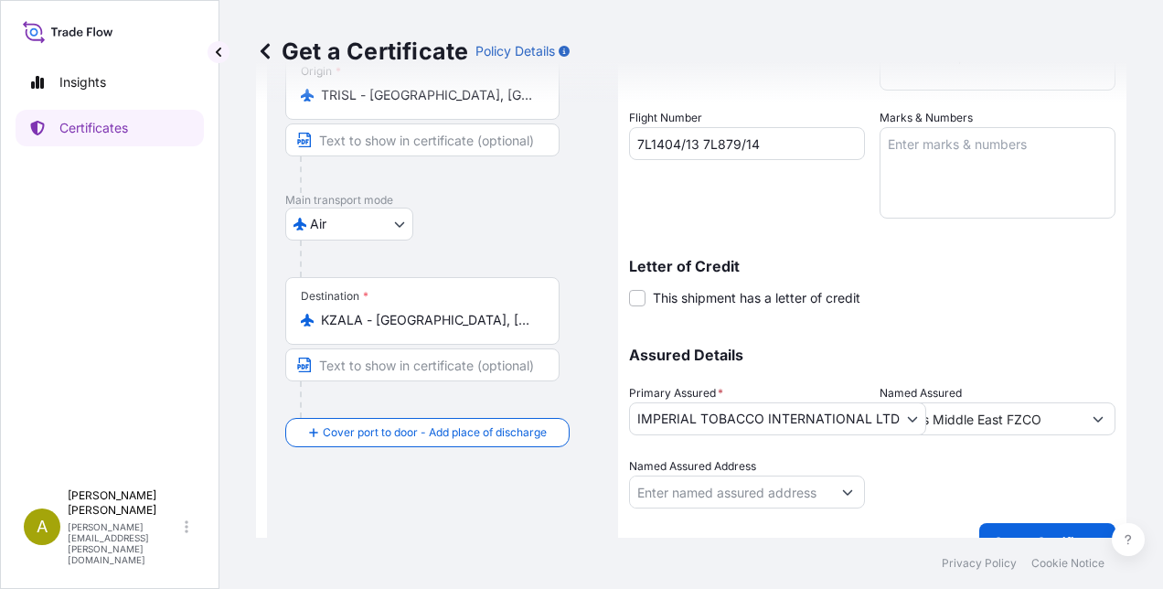
scroll to position [369, 0]
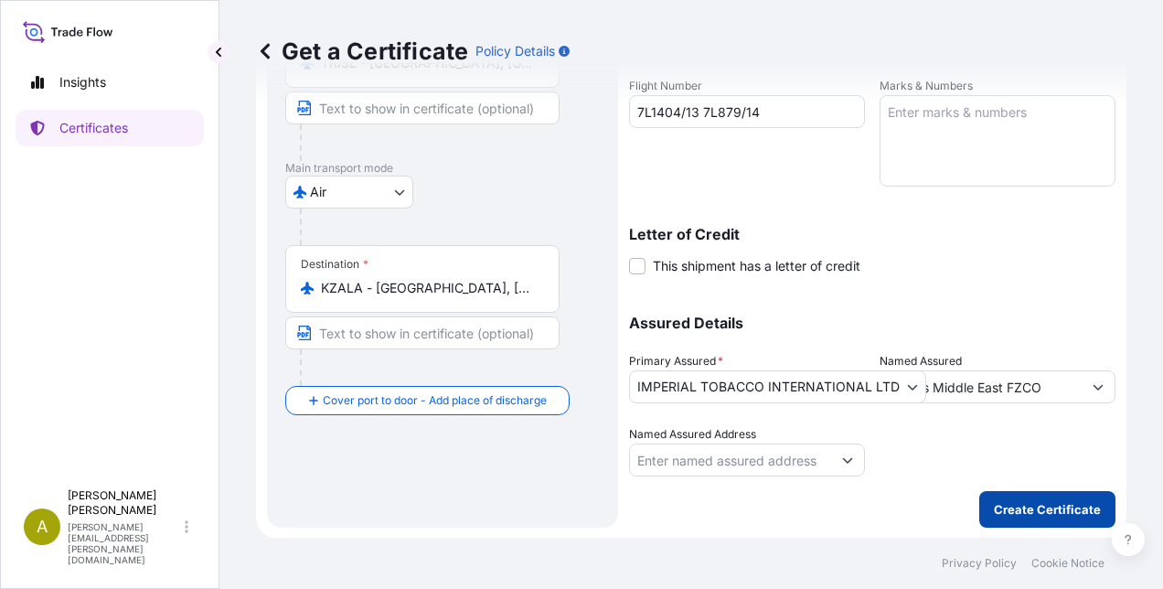
click at [1029, 506] on p "Create Certificate" at bounding box center [1047, 509] width 107 height 18
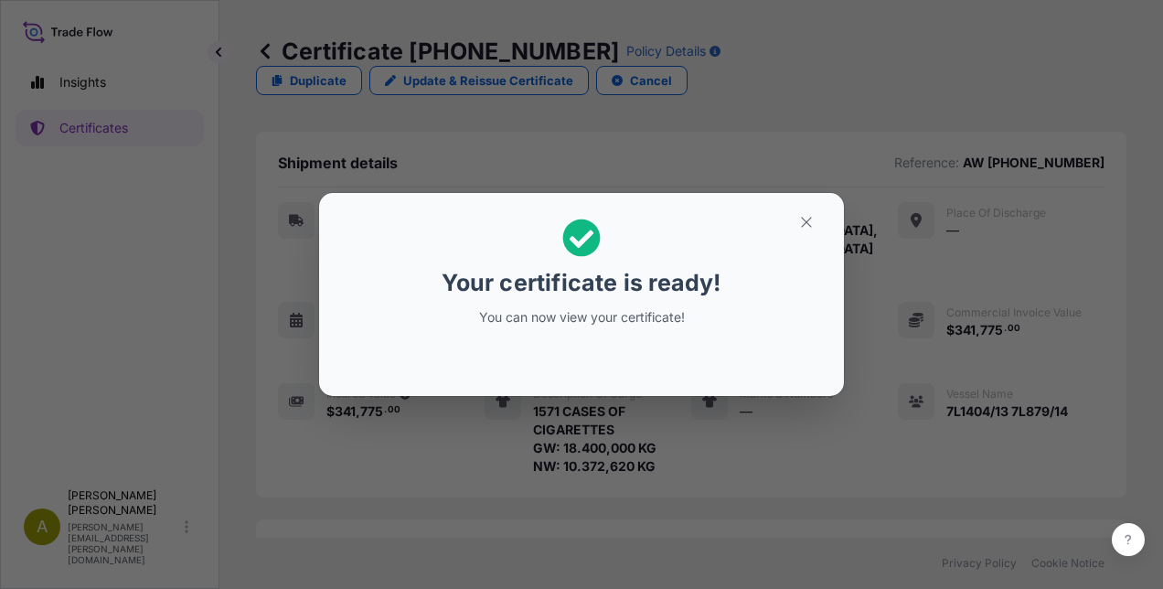
click at [581, 329] on div "Your certificate is ready! You can now view your certificate!" at bounding box center [582, 273] width 282 height 130
click at [682, 441] on div "Your certificate is ready! You can now view your certificate!" at bounding box center [581, 294] width 1163 height 589
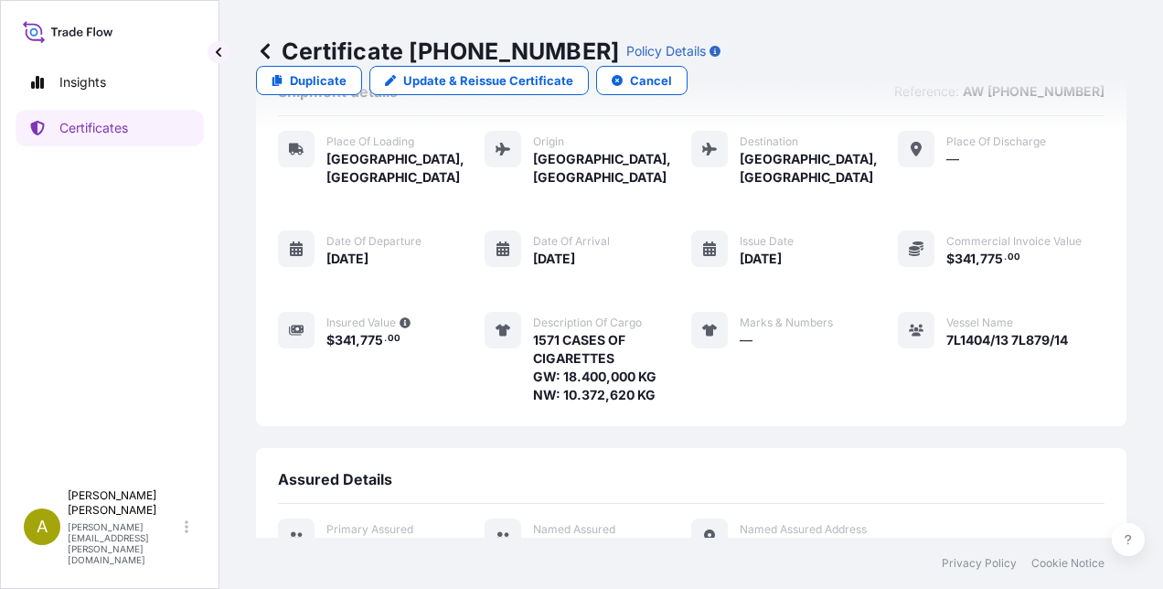
scroll to position [291, 0]
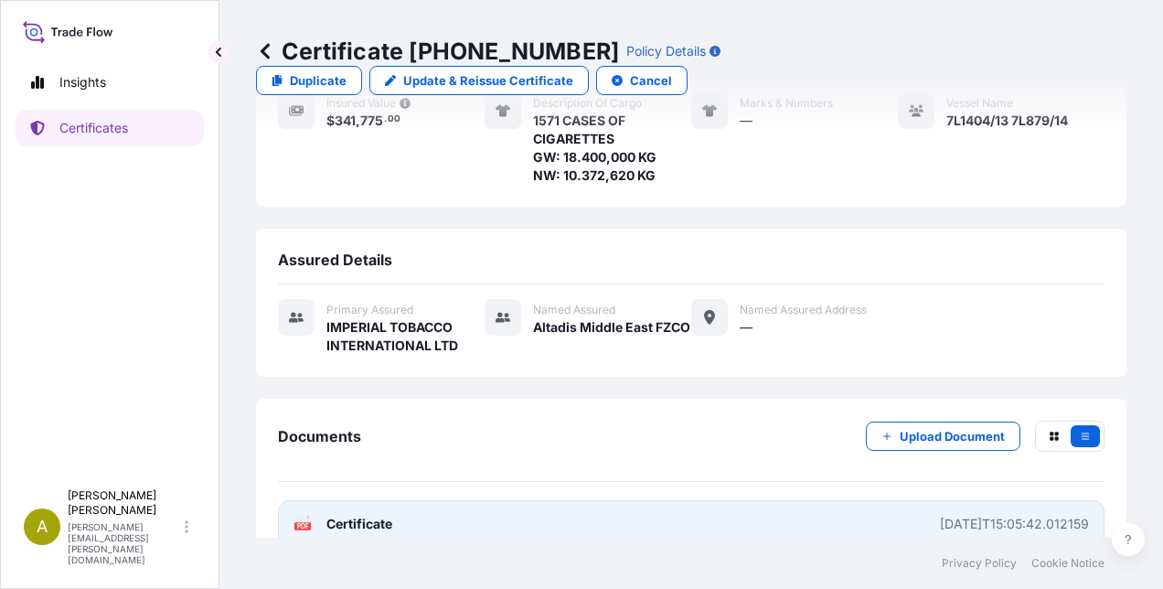
click at [411, 500] on link "PDF Certificate [DATE]T15:05:42.012159" at bounding box center [691, 524] width 827 height 48
